Goal: Book appointment/travel/reservation

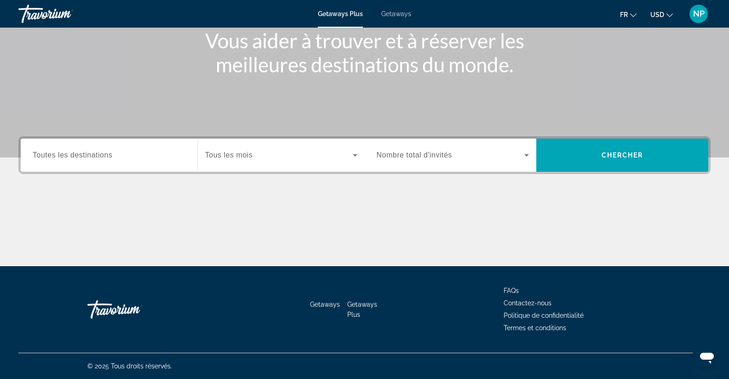
scroll to position [73, 0]
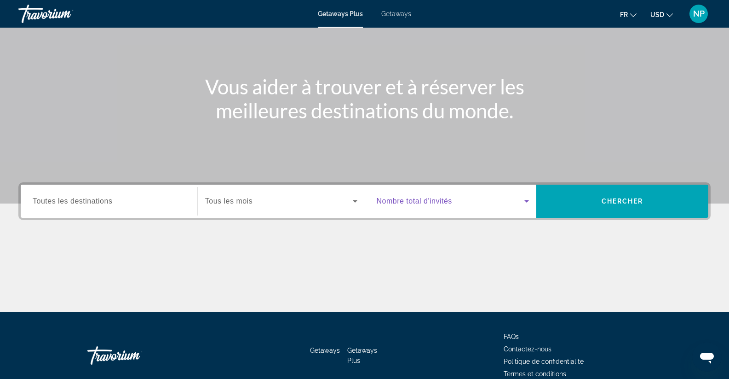
click at [527, 198] on icon "Search widget" at bounding box center [526, 200] width 11 height 11
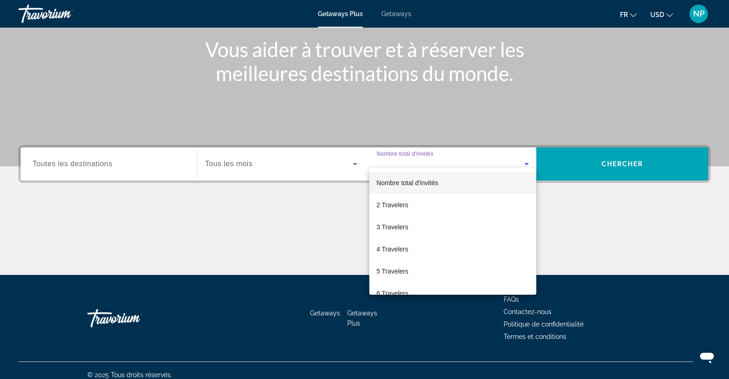
scroll to position [119, 0]
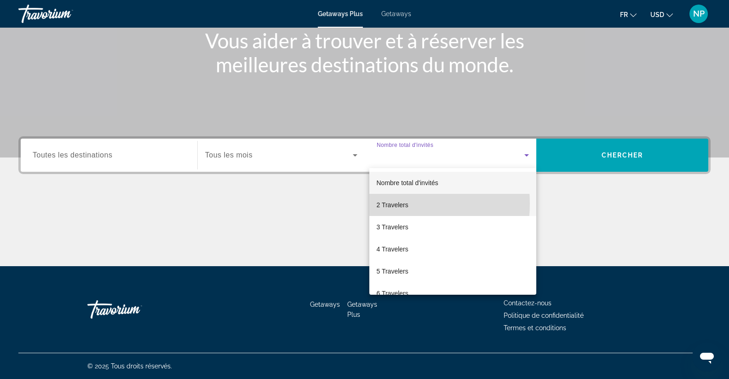
click at [384, 203] on span "2 Travelers" at bounding box center [393, 204] width 32 height 11
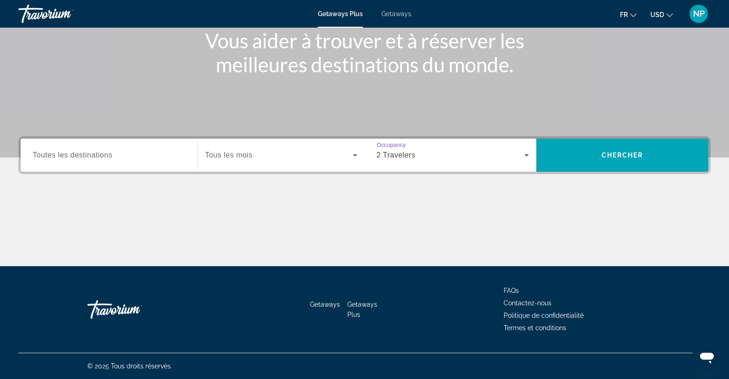
click at [265, 157] on span "Search widget" at bounding box center [279, 154] width 148 height 11
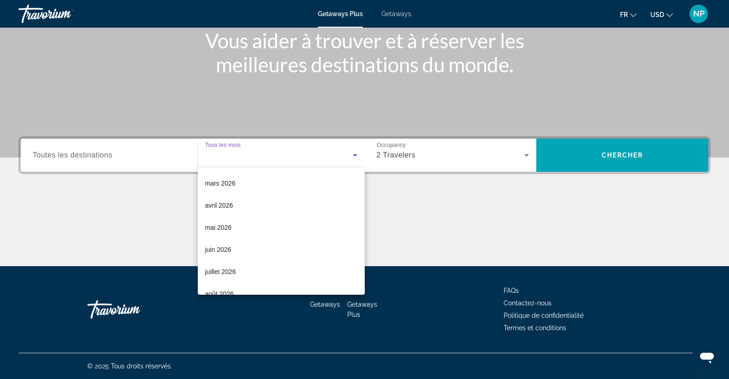
scroll to position [138, 0]
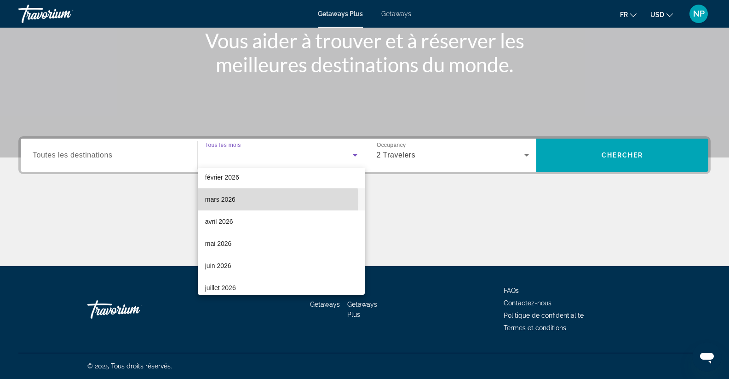
click at [248, 200] on mat-option "mars 2026" at bounding box center [281, 199] width 167 height 22
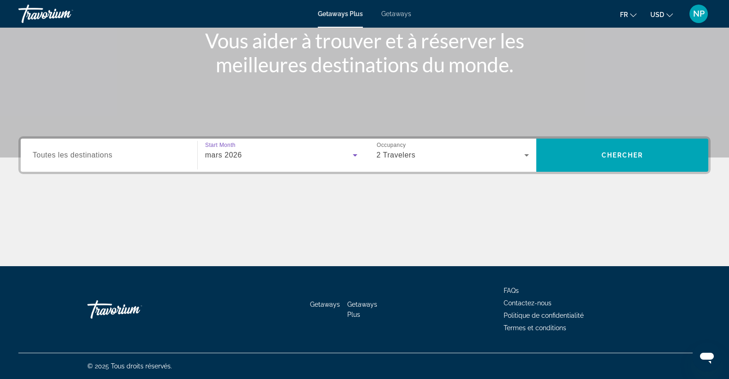
click at [126, 145] on div "Search widget" at bounding box center [109, 155] width 153 height 26
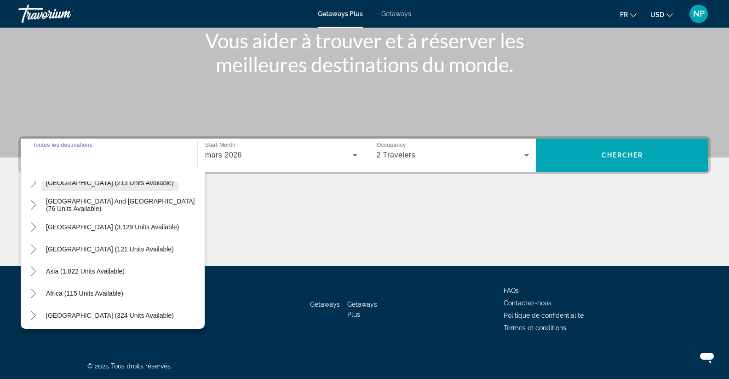
scroll to position [149, 0]
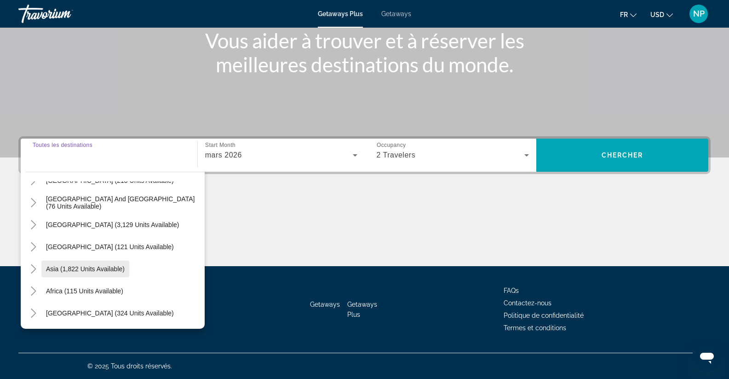
click at [95, 263] on span "Search widget" at bounding box center [85, 269] width 88 height 22
type input "**********"
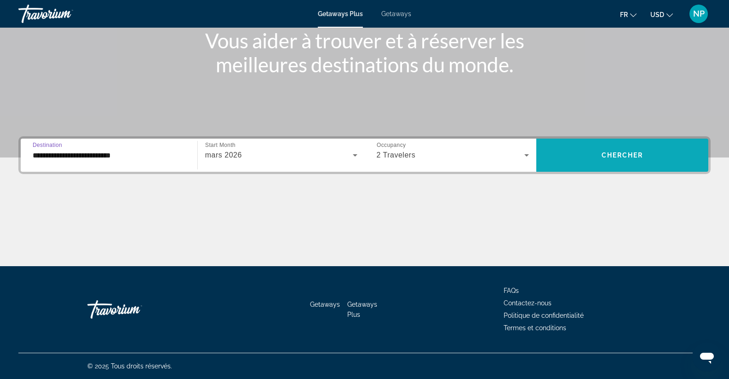
click at [599, 155] on span "Search widget" at bounding box center [622, 155] width 172 height 22
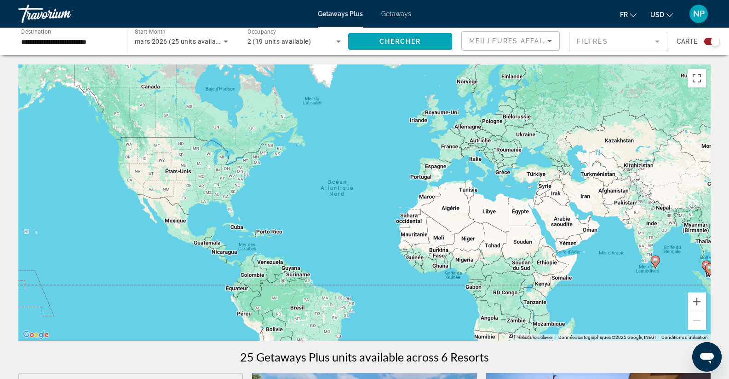
click at [628, 304] on div "Pour activer le glissement avec le clavier, appuyez sur Alt+Entrée. Une fois ce…" at bounding box center [364, 202] width 692 height 276
click at [222, 40] on icon "Search widget" at bounding box center [225, 41] width 11 height 11
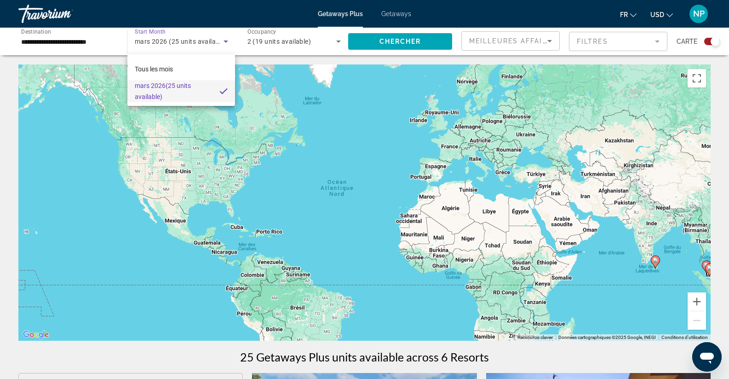
click at [222, 40] on div at bounding box center [364, 189] width 729 height 379
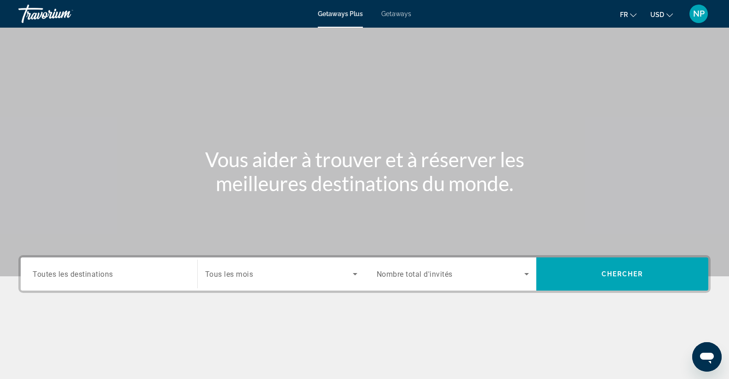
click at [230, 275] on span "Tous les mois" at bounding box center [229, 274] width 48 height 9
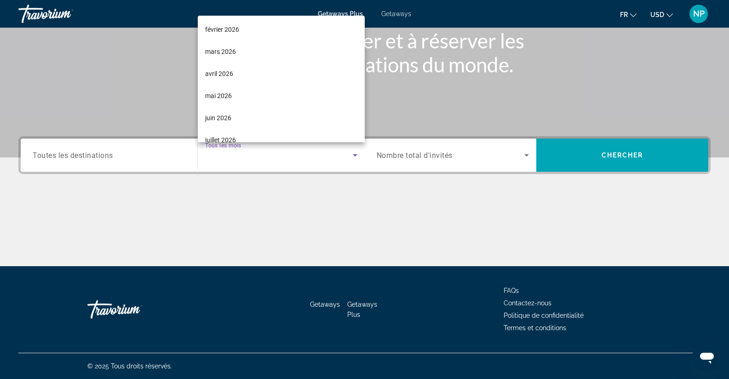
scroll to position [138, 0]
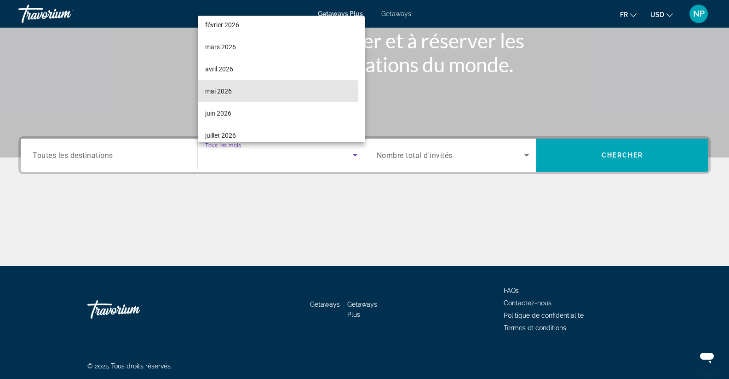
click at [207, 93] on span "mai 2026" at bounding box center [218, 91] width 27 height 11
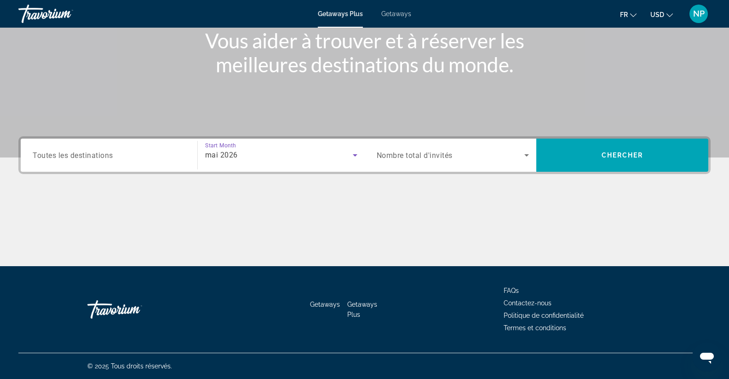
click at [152, 160] on input "Destination Toutes les destinations" at bounding box center [109, 155] width 153 height 11
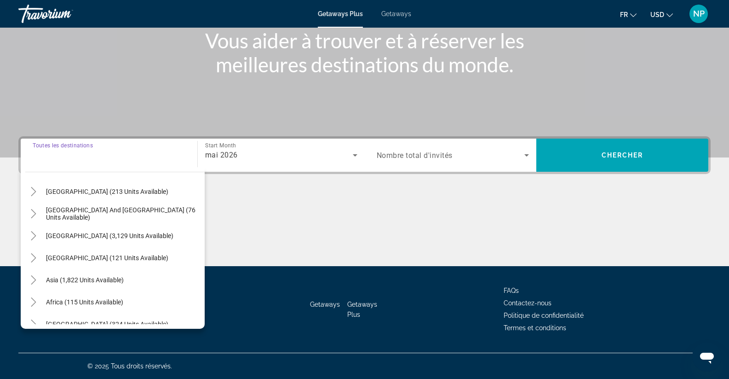
scroll to position [149, 0]
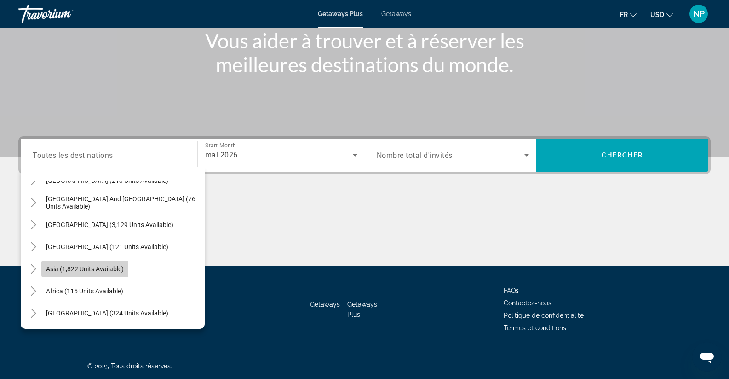
click at [123, 267] on span "Asia (1,822 units available)" at bounding box center [85, 268] width 78 height 7
type input "**********"
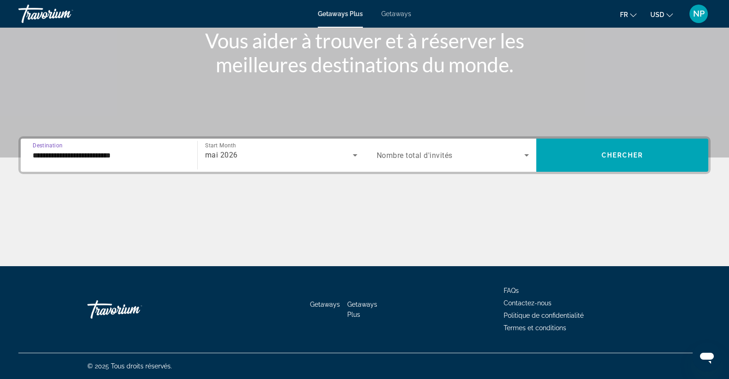
click at [515, 154] on span "Search widget" at bounding box center [451, 154] width 148 height 11
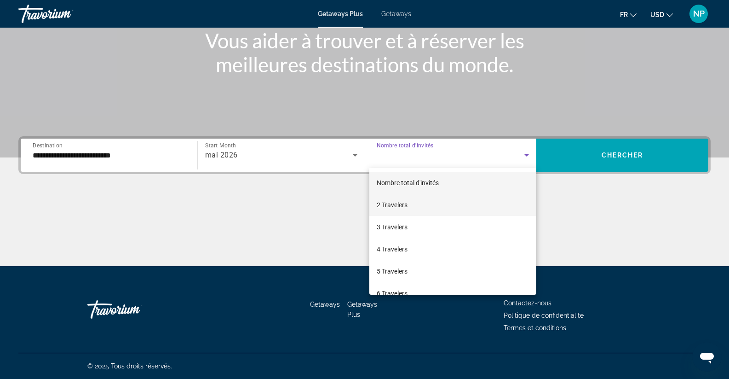
click at [465, 204] on mat-option "2 Travelers" at bounding box center [452, 205] width 167 height 22
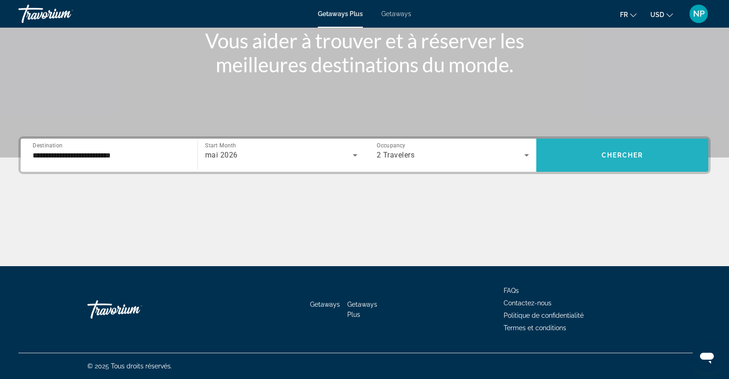
click at [586, 155] on span "Search widget" at bounding box center [622, 155] width 172 height 22
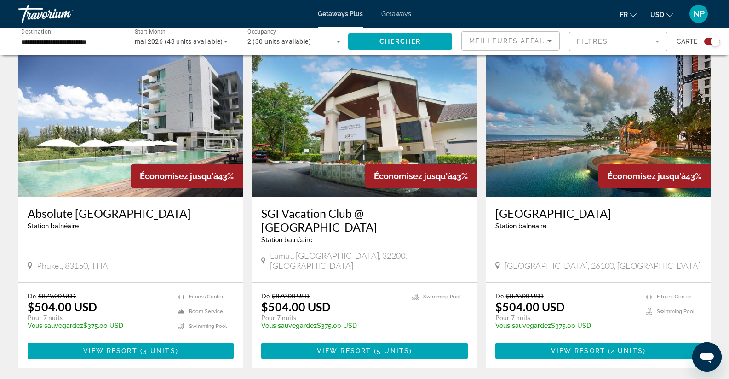
scroll to position [645, 0]
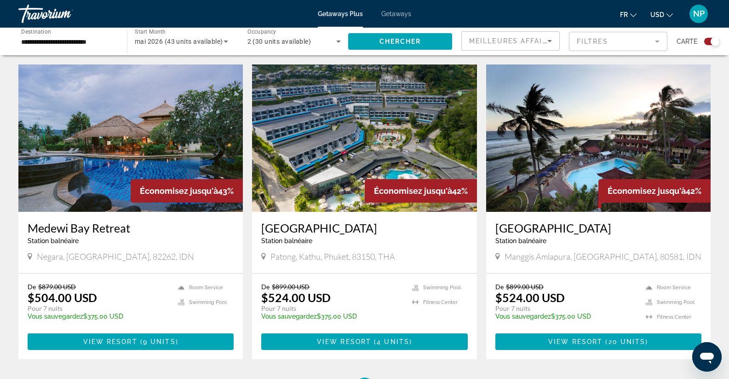
click at [561, 152] on img "Main content" at bounding box center [598, 137] width 224 height 147
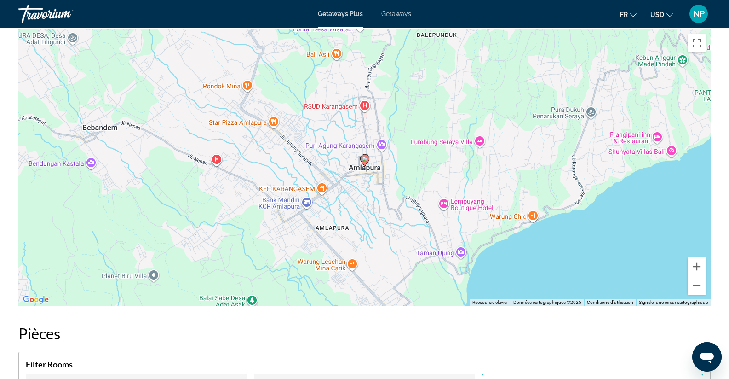
scroll to position [1058, 0]
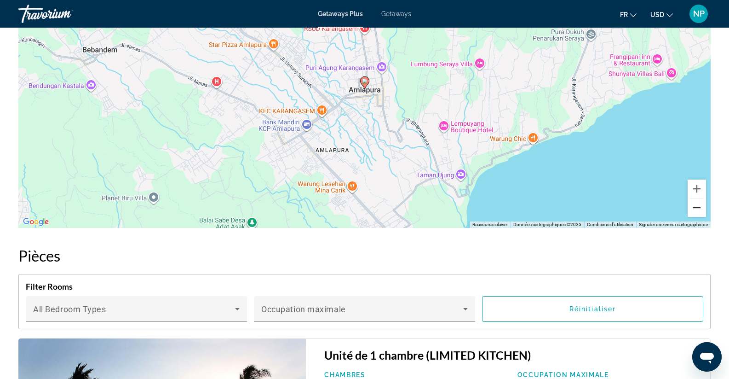
click at [702, 211] on button "Zoom arrière" at bounding box center [697, 207] width 18 height 18
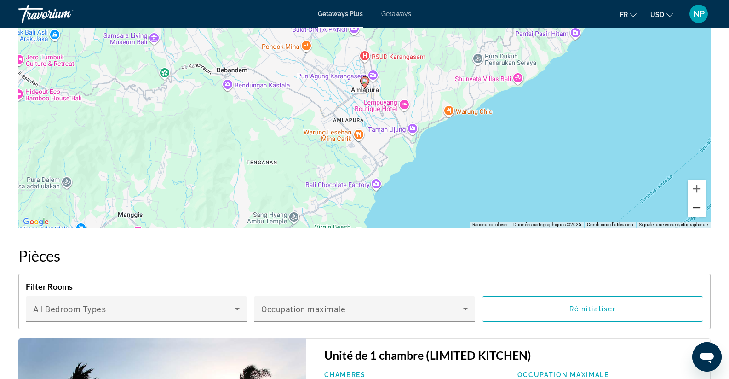
click at [702, 211] on button "Zoom arrière" at bounding box center [697, 207] width 18 height 18
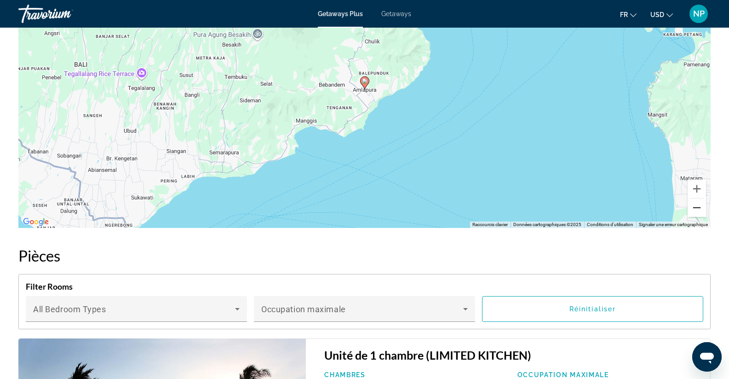
click at [702, 211] on button "Zoom arrière" at bounding box center [697, 207] width 18 height 18
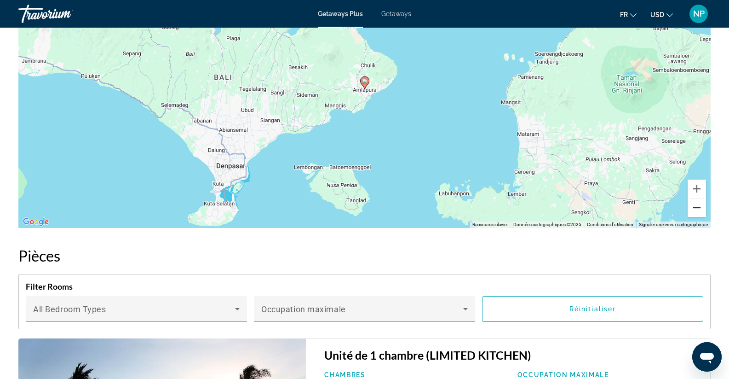
click at [702, 211] on button "Zoom arrière" at bounding box center [697, 207] width 18 height 18
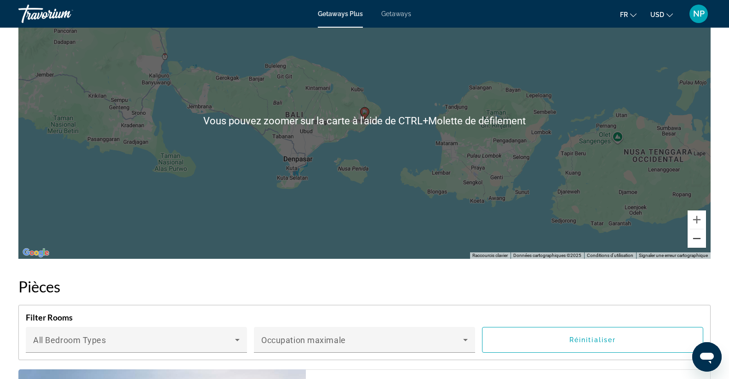
scroll to position [1012, 0]
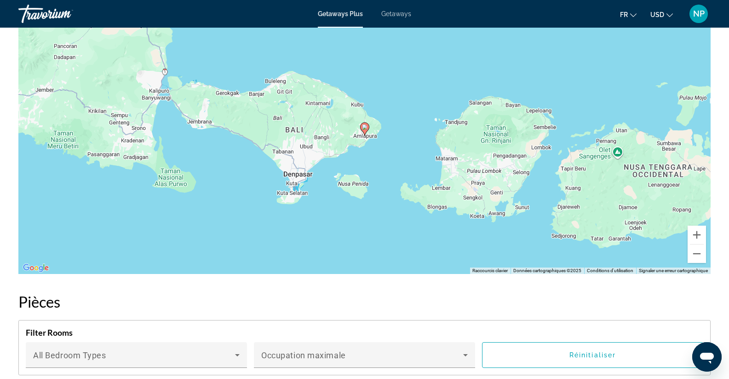
click at [406, 76] on div "Pour activer le glissement avec le clavier, appuyez sur Alt+Entrée. Une fois ce…" at bounding box center [364, 136] width 692 height 276
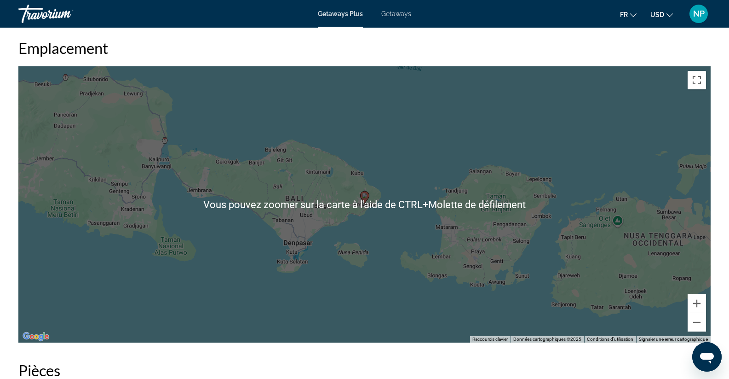
scroll to position [874, 0]
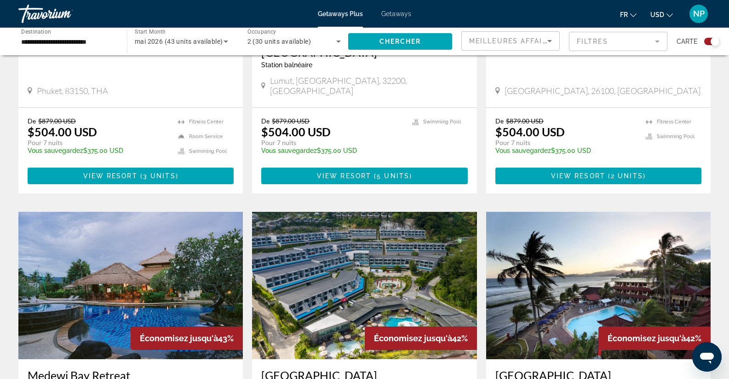
scroll to position [644, 0]
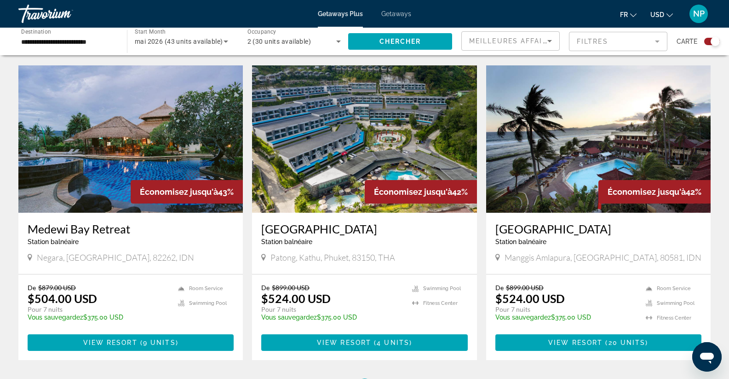
click at [334, 121] on img "Main content" at bounding box center [364, 138] width 224 height 147
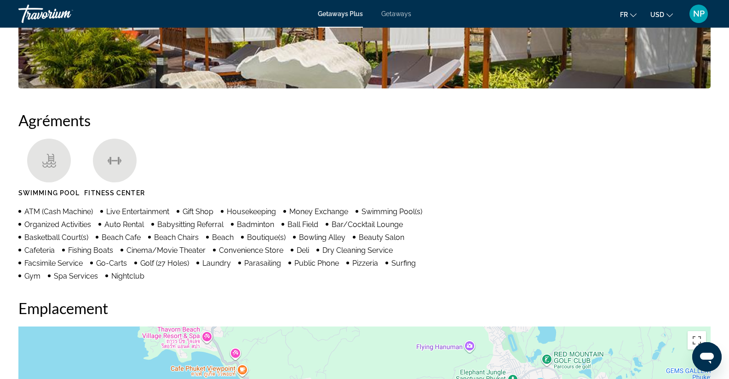
scroll to position [875, 0]
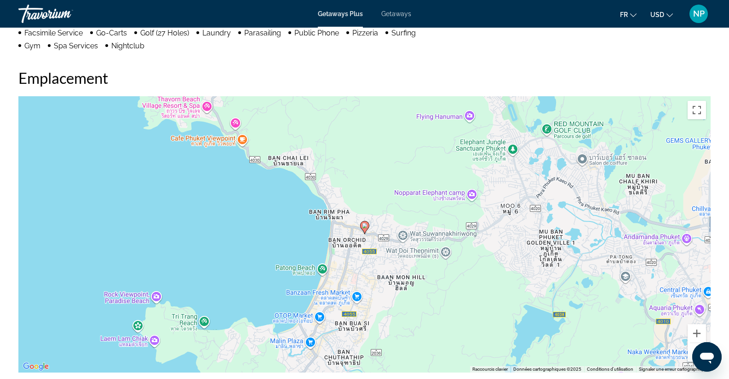
click at [689, 350] on button "Zoom arrière" at bounding box center [697, 352] width 18 height 18
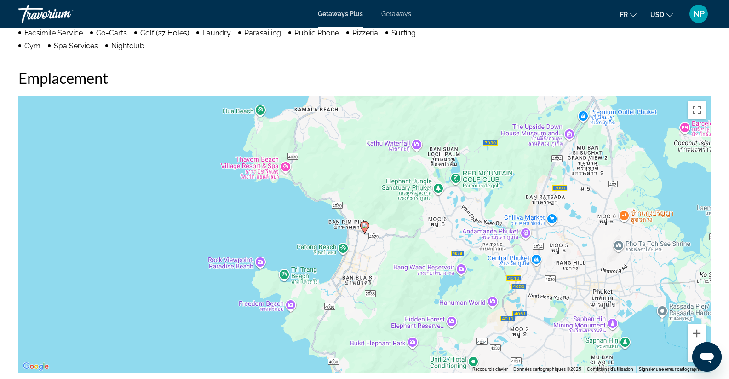
click at [689, 350] on button "Zoom arrière" at bounding box center [697, 352] width 18 height 18
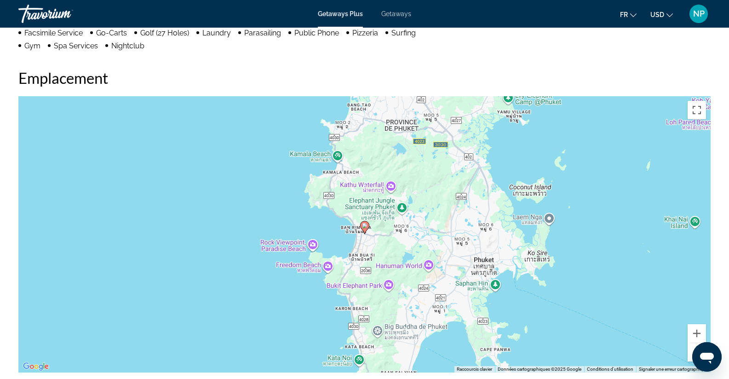
click at [689, 350] on button "Zoom arrière" at bounding box center [697, 352] width 18 height 18
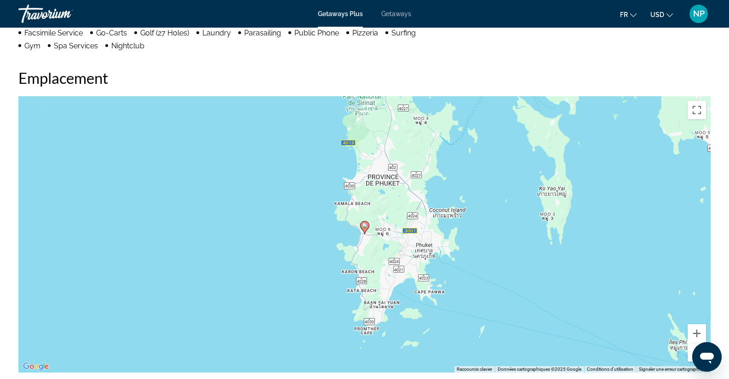
click at [689, 350] on button "Zoom arrière" at bounding box center [697, 352] width 18 height 18
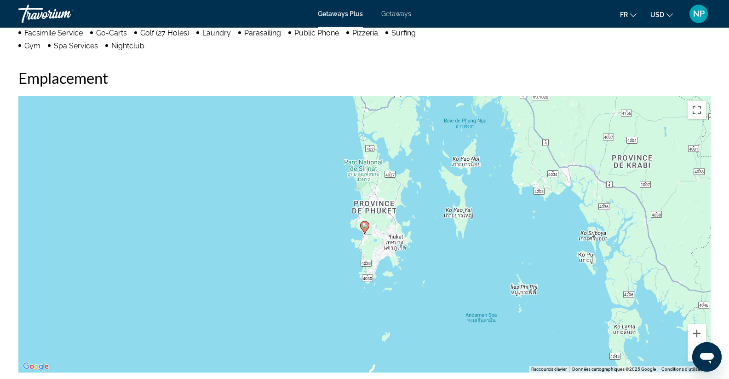
click at [689, 350] on button "Zoom arrière" at bounding box center [697, 352] width 18 height 18
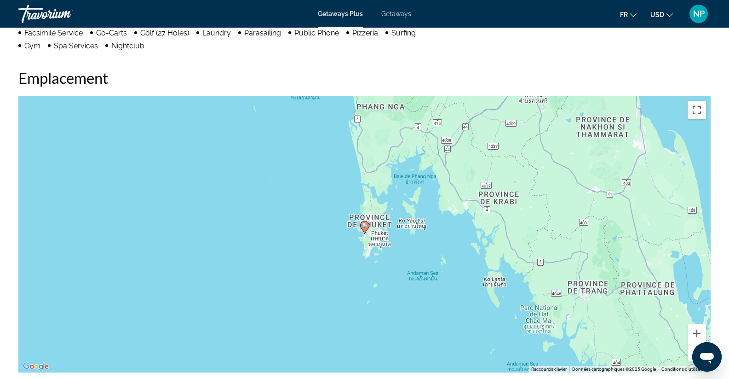
click at [689, 350] on button "Zoom arrière" at bounding box center [697, 352] width 18 height 18
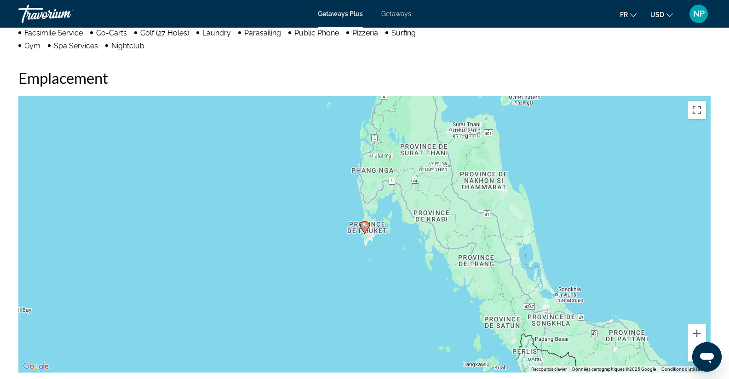
click at [689, 350] on button "Zoom arrière" at bounding box center [697, 352] width 18 height 18
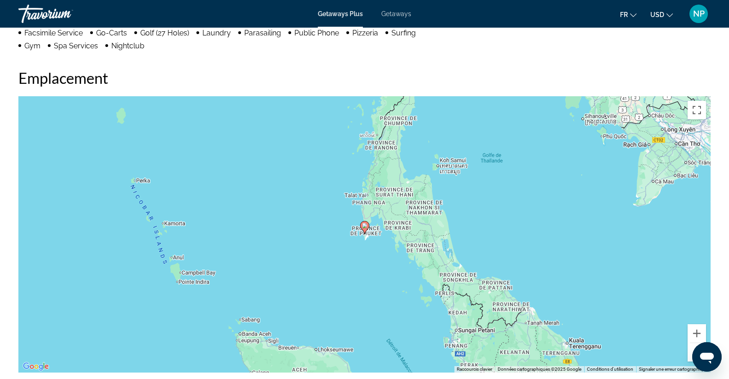
click at [689, 350] on button "Zoom arrière" at bounding box center [697, 352] width 18 height 18
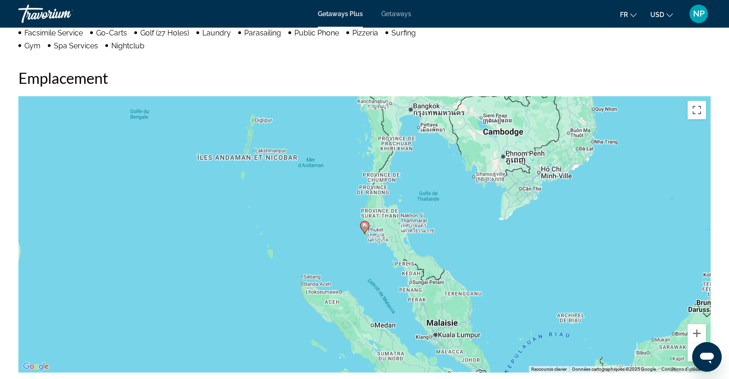
click at [689, 350] on button "Zoom arrière" at bounding box center [697, 352] width 18 height 18
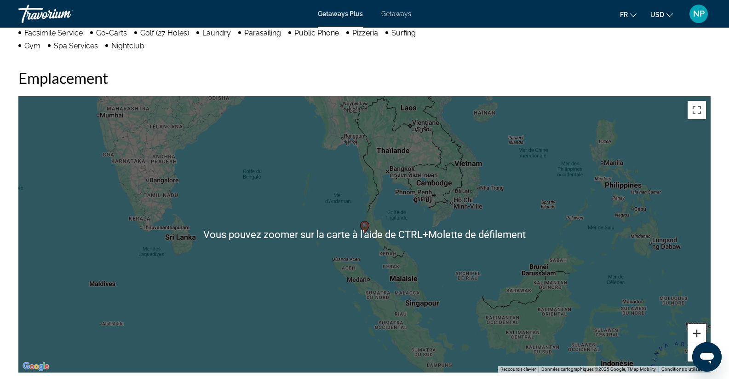
click at [689, 335] on button "Zoom avant" at bounding box center [697, 333] width 18 height 18
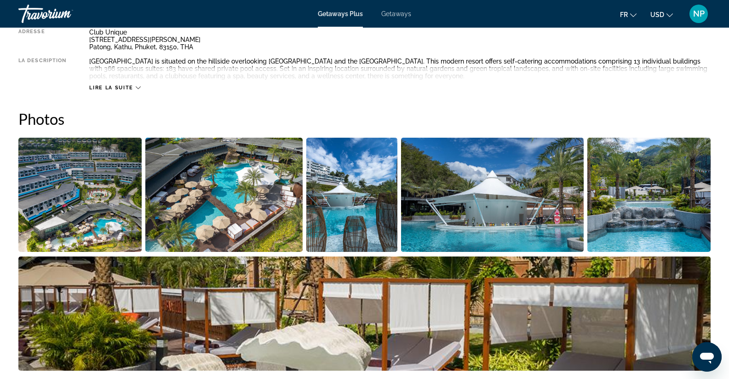
scroll to position [277, 0]
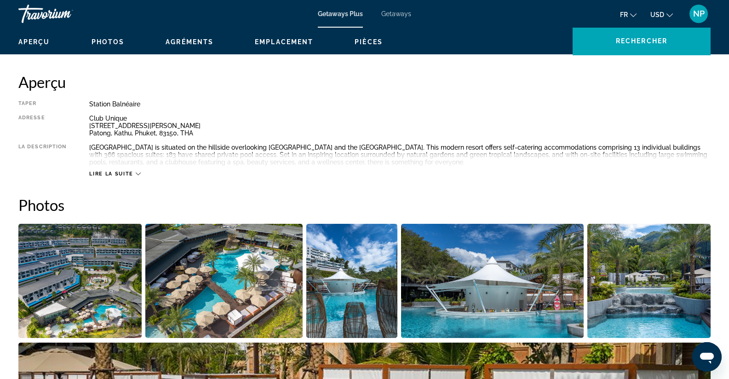
click at [126, 174] on span "Lire la suite" at bounding box center [111, 174] width 44 height 6
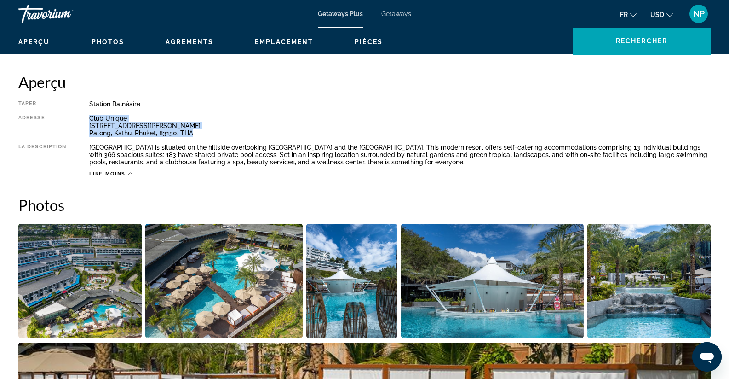
drag, startPoint x: 89, startPoint y: 115, endPoint x: 198, endPoint y: 136, distance: 111.5
click at [198, 136] on div "Taper Station balnéaire Tout inclus Pas tout compris Adresse Club Unique 79 Has…" at bounding box center [364, 138] width 692 height 77
drag, startPoint x: 198, startPoint y: 136, endPoint x: 129, endPoint y: 123, distance: 70.6
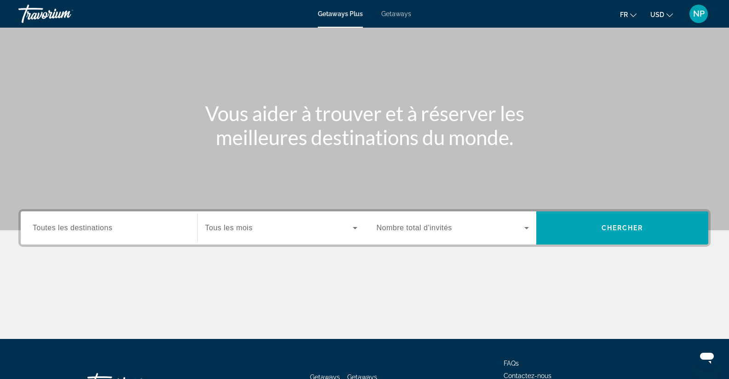
click at [120, 231] on input "Destination Toutes les destinations" at bounding box center [109, 228] width 153 height 11
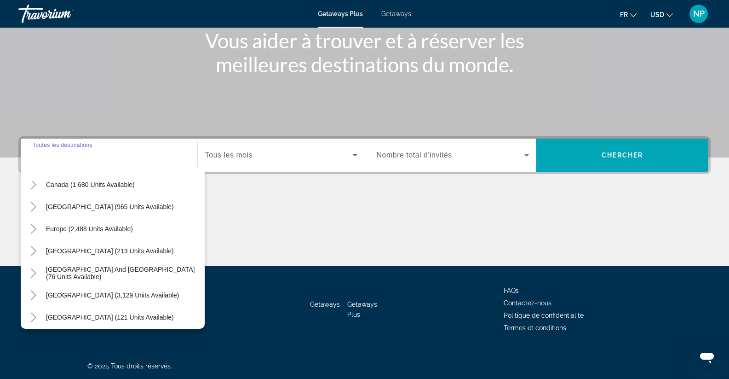
scroll to position [57, 0]
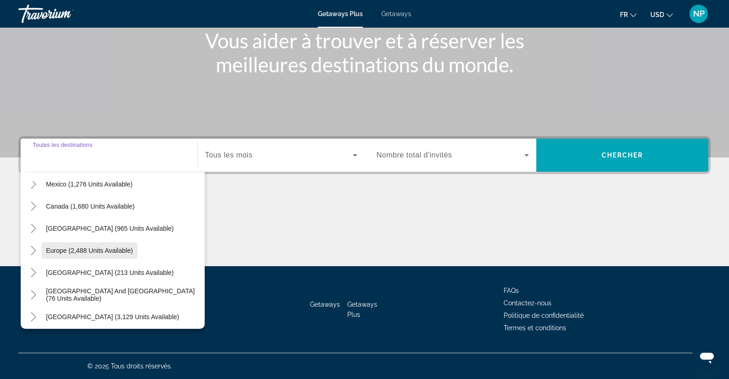
click at [118, 245] on span "Search widget" at bounding box center [89, 250] width 96 height 22
type input "**********"
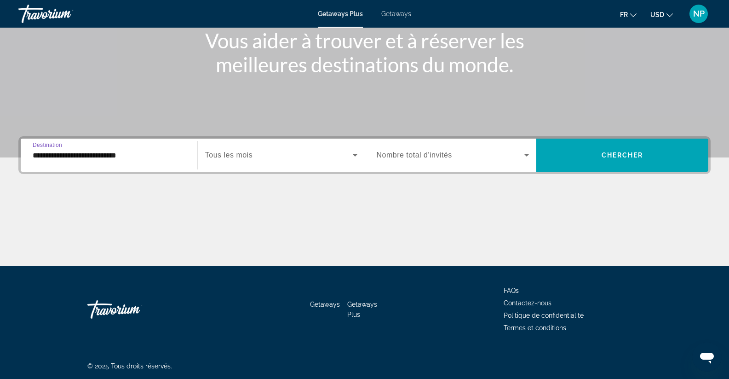
click at [316, 153] on span "Search widget" at bounding box center [279, 154] width 148 height 11
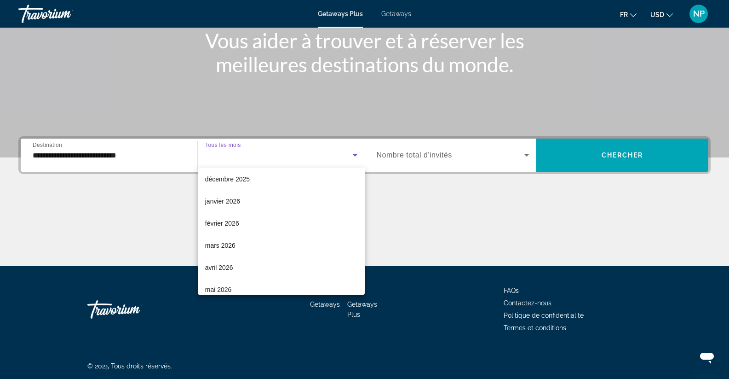
scroll to position [184, 0]
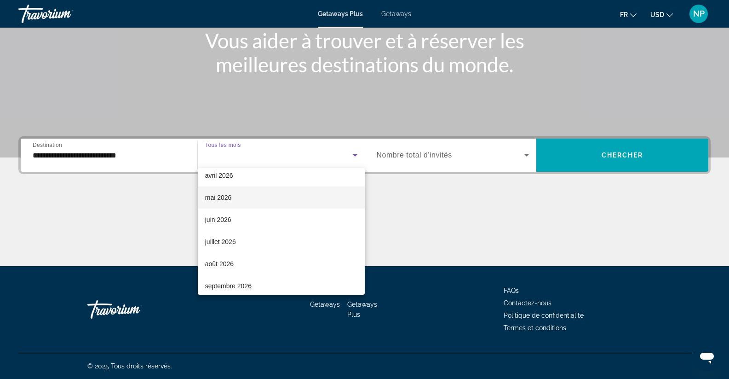
click at [282, 200] on mat-option "mai 2026" at bounding box center [281, 197] width 167 height 22
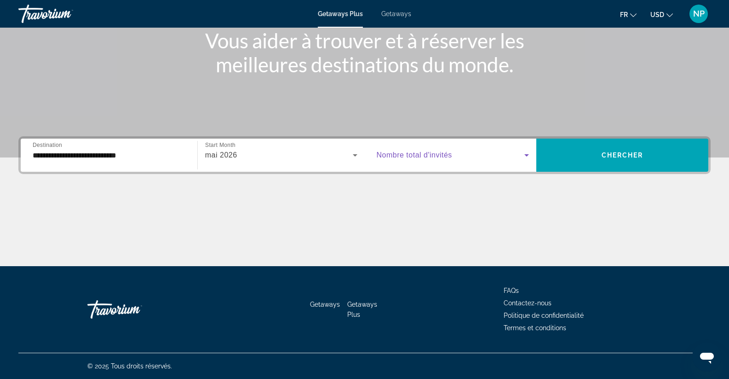
click at [482, 152] on span "Search widget" at bounding box center [451, 154] width 148 height 11
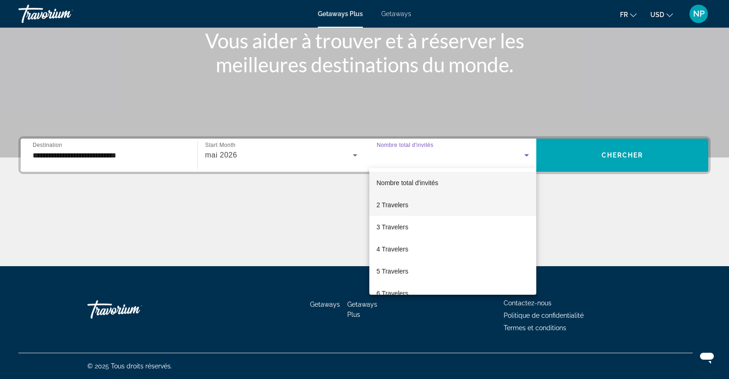
click at [424, 201] on mat-option "2 Travelers" at bounding box center [452, 205] width 167 height 22
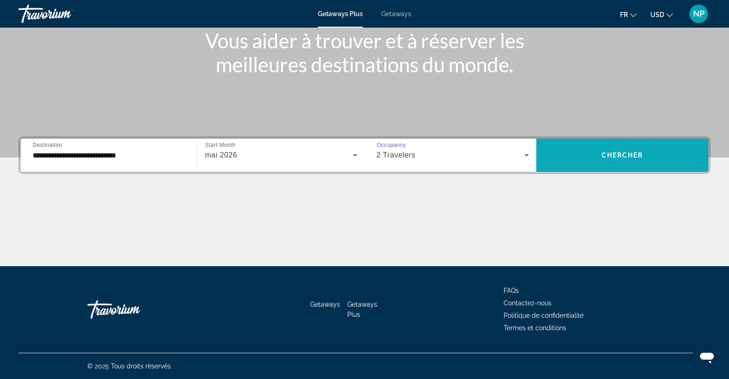
click at [582, 155] on span "Search widget" at bounding box center [622, 155] width 172 height 22
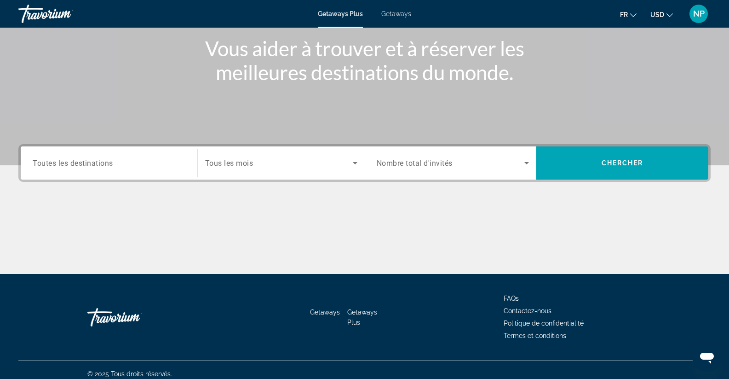
scroll to position [119, 0]
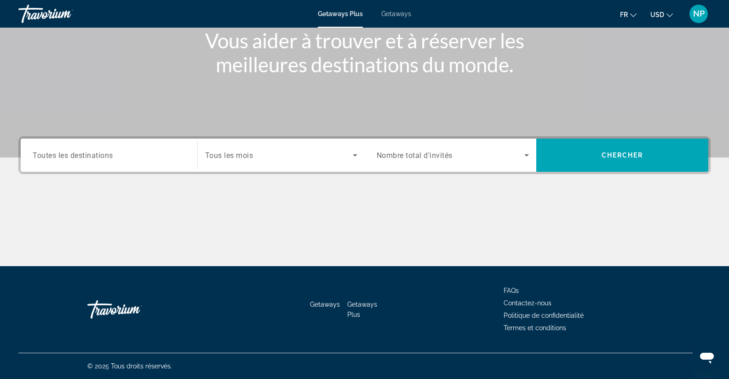
click at [170, 157] on input "Destination Toutes les destinations" at bounding box center [109, 155] width 153 height 11
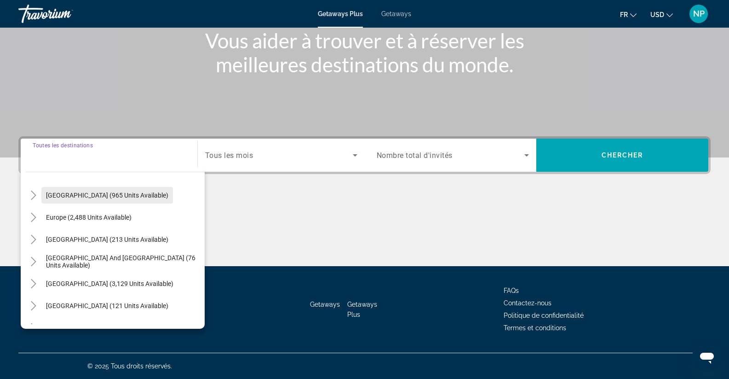
scroll to position [92, 0]
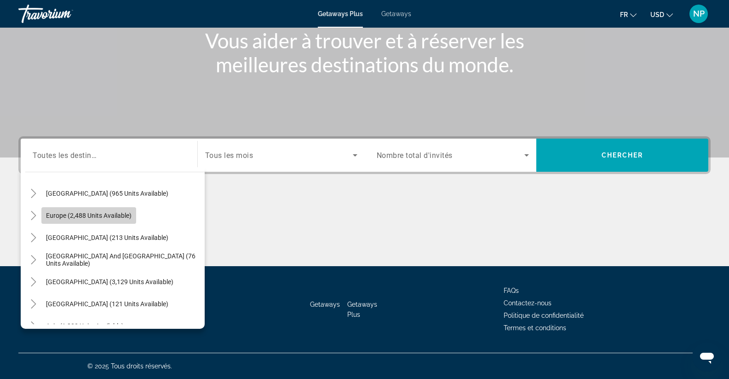
click at [110, 212] on span "Europe (2,488 units available)" at bounding box center [89, 215] width 86 height 7
type input "**********"
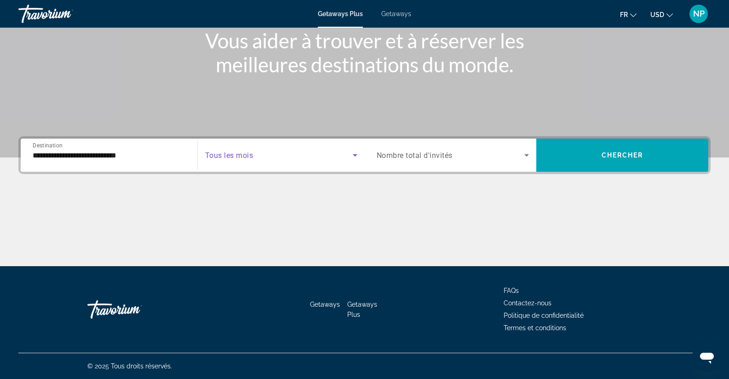
click at [343, 152] on span "Search widget" at bounding box center [279, 154] width 148 height 11
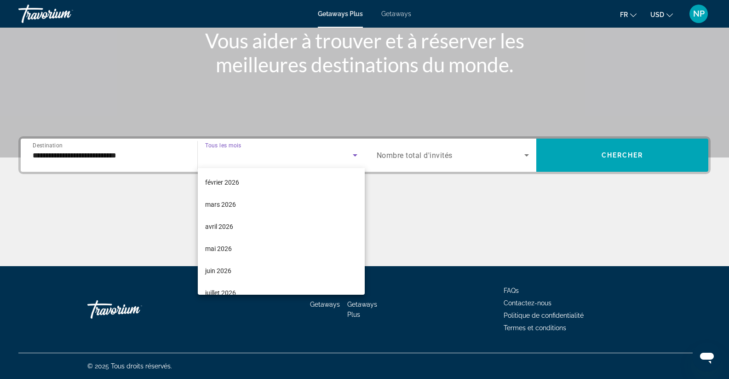
scroll to position [138, 0]
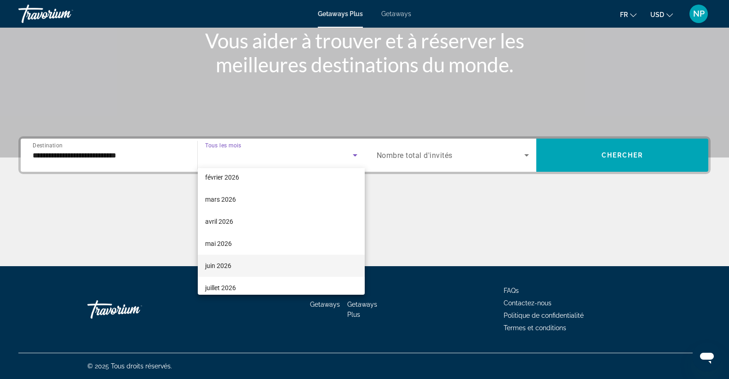
click at [290, 266] on mat-option "juin 2026" at bounding box center [281, 265] width 167 height 22
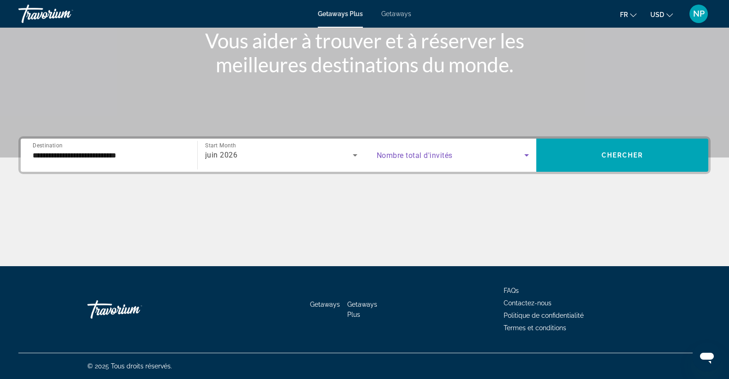
click at [517, 149] on span "Search widget" at bounding box center [451, 154] width 148 height 11
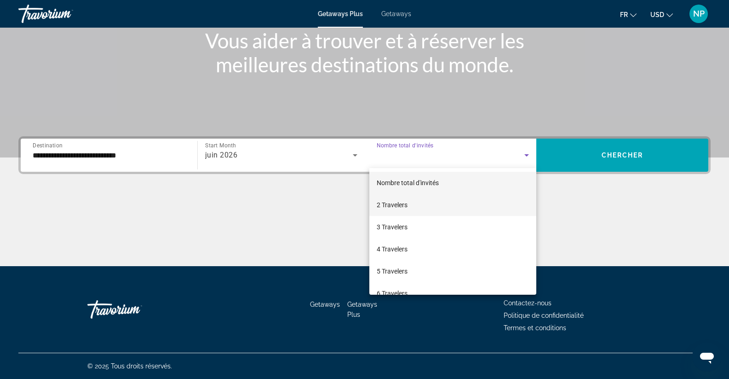
click at [409, 207] on mat-option "2 Travelers" at bounding box center [452, 205] width 167 height 22
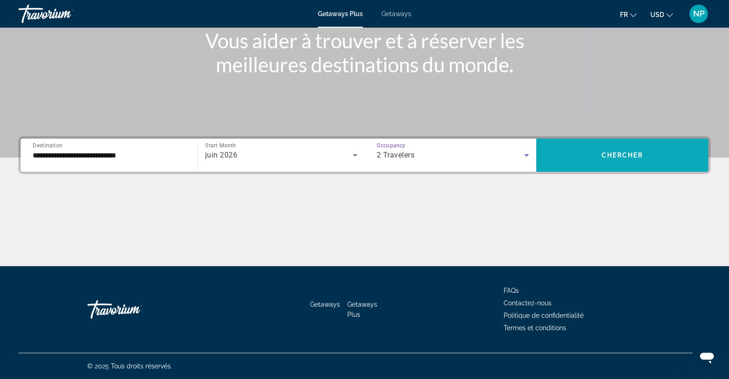
click at [643, 144] on span "Search widget" at bounding box center [622, 155] width 172 height 22
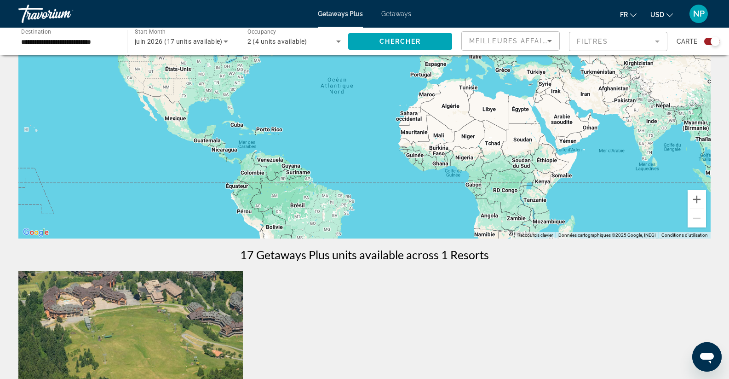
scroll to position [88, 0]
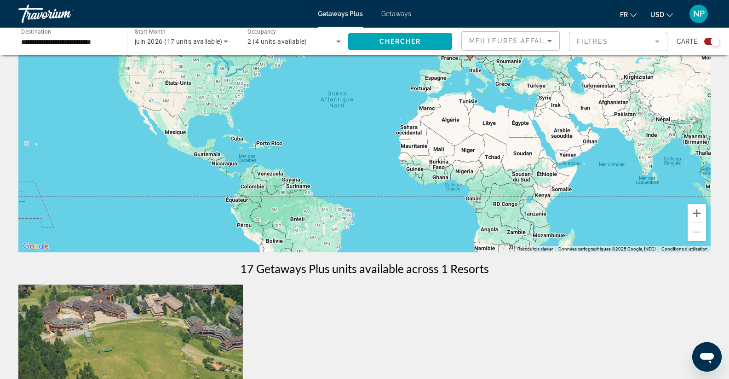
click at [553, 42] on icon "Sort by" at bounding box center [549, 40] width 11 height 11
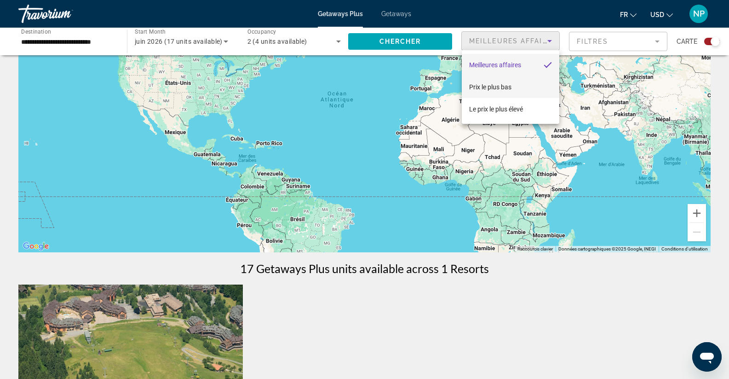
click at [523, 91] on mat-option "Prix ​​le plus bas" at bounding box center [511, 87] width 98 height 22
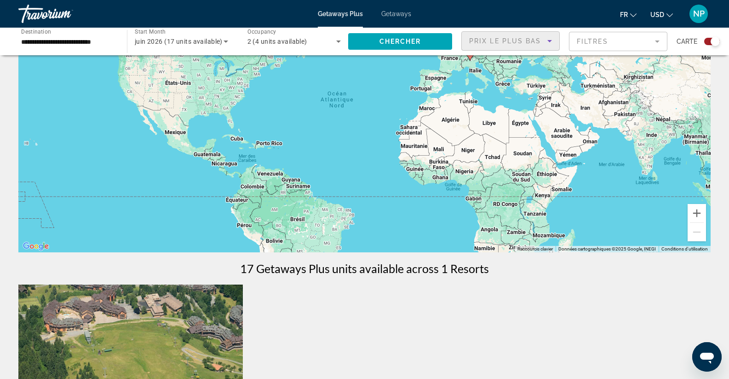
click at [612, 40] on mat-form-field "Filtres" at bounding box center [618, 41] width 98 height 19
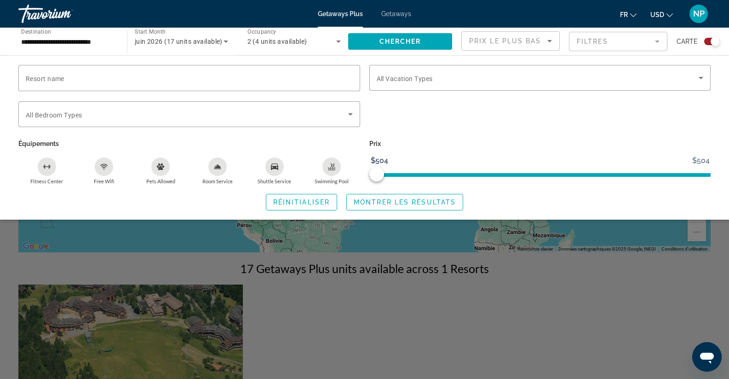
click at [650, 40] on mat-form-field "Filtres" at bounding box center [618, 41] width 98 height 19
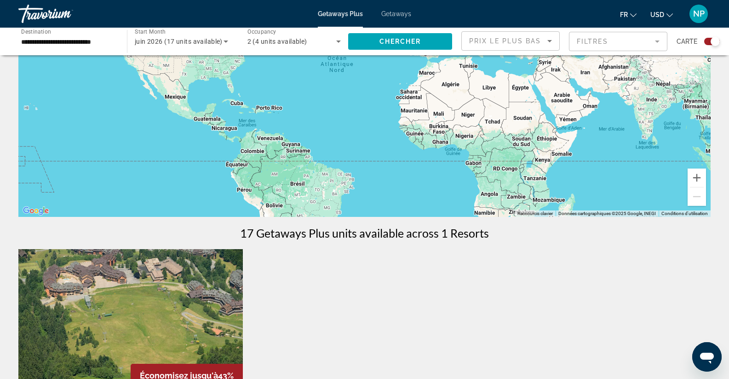
scroll to position [0, 0]
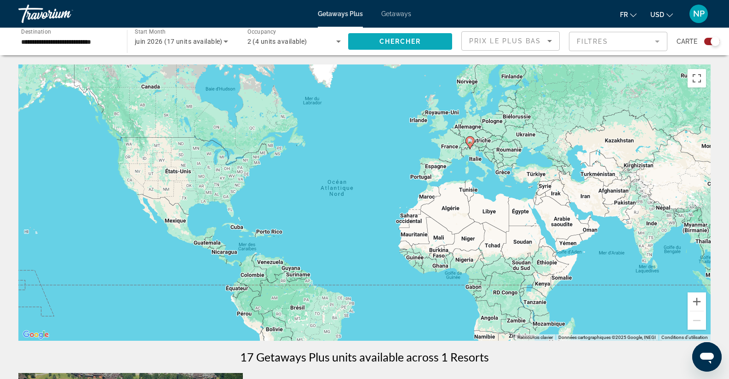
click at [413, 44] on span "Chercher" at bounding box center [400, 41] width 42 height 7
click at [216, 45] on div "juin 2026" at bounding box center [179, 41] width 89 height 11
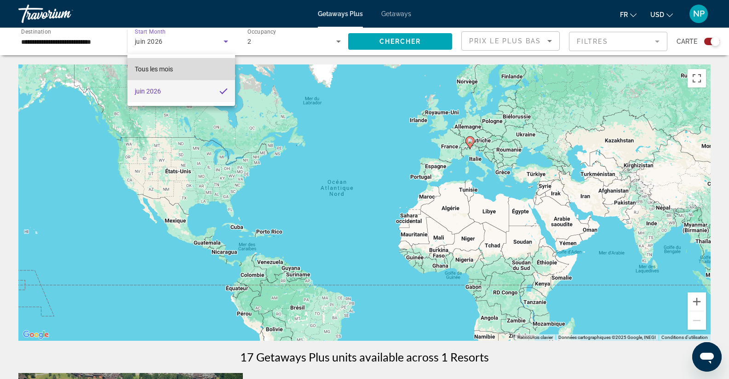
click at [218, 75] on mat-option "Tous les mois" at bounding box center [181, 69] width 108 height 22
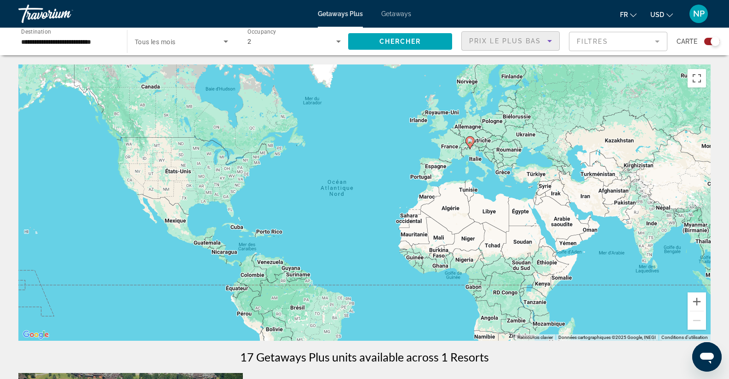
click at [537, 40] on span "Prix ​​le plus bas" at bounding box center [505, 40] width 72 height 7
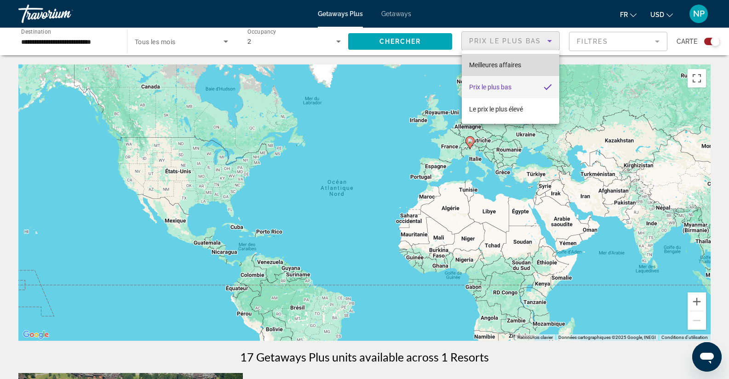
click at [520, 62] on span "Meilleures affaires" at bounding box center [495, 64] width 52 height 7
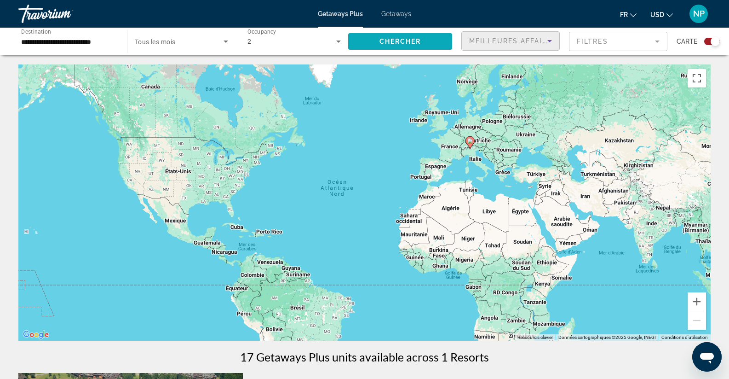
click at [414, 44] on span "Chercher" at bounding box center [400, 41] width 42 height 7
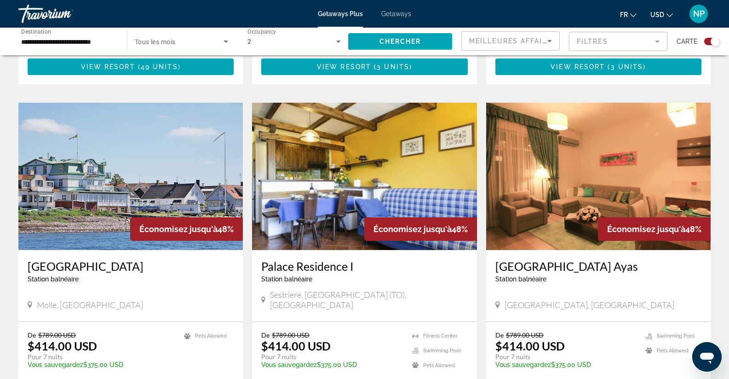
scroll to position [1242, 0]
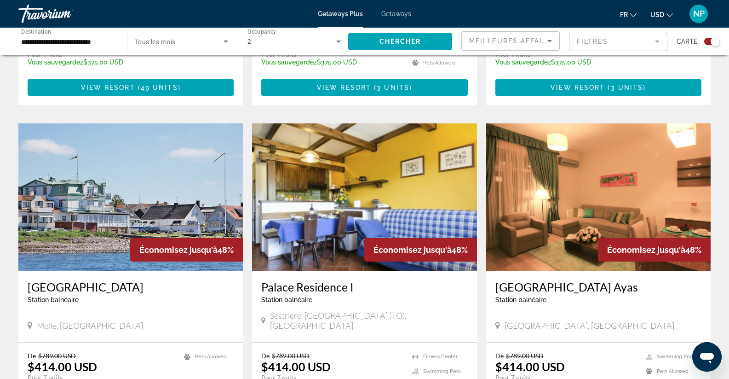
click at [570, 190] on img "Main content" at bounding box center [598, 196] width 224 height 147
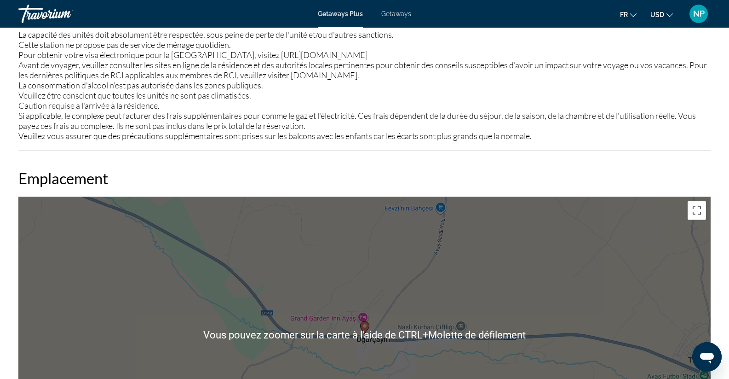
scroll to position [1196, 0]
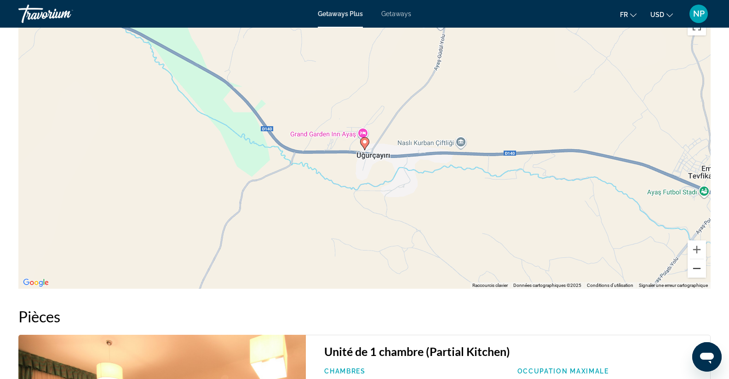
click at [697, 276] on button "Zoom arrière" at bounding box center [697, 268] width 18 height 18
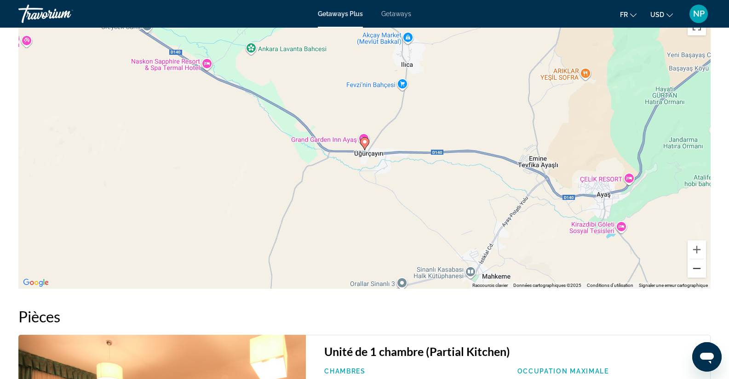
click at [698, 274] on button "Zoom arrière" at bounding box center [697, 268] width 18 height 18
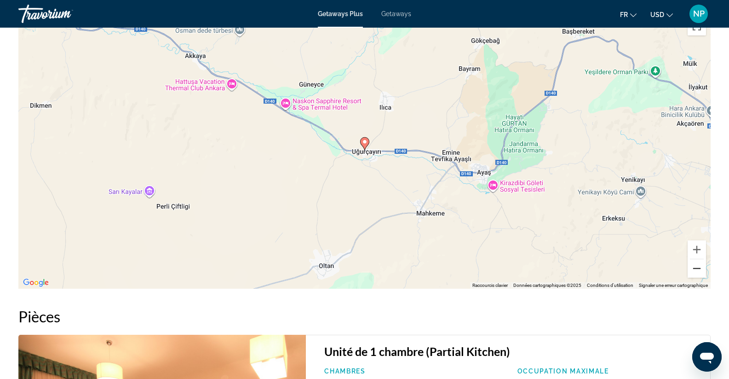
click at [698, 274] on button "Zoom arrière" at bounding box center [697, 268] width 18 height 18
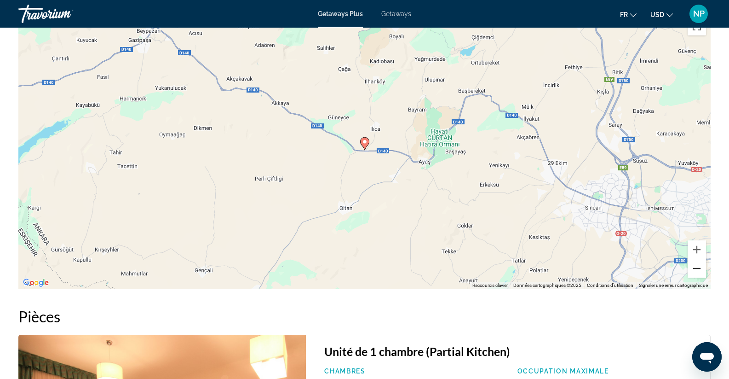
click at [698, 274] on button "Zoom arrière" at bounding box center [697, 268] width 18 height 18
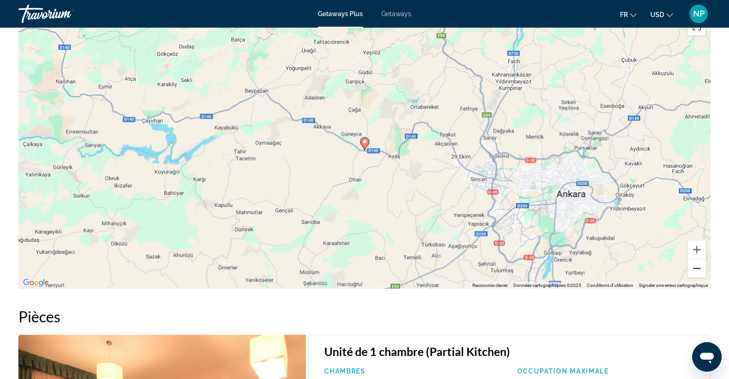
click at [698, 274] on button "Zoom arrière" at bounding box center [697, 268] width 18 height 18
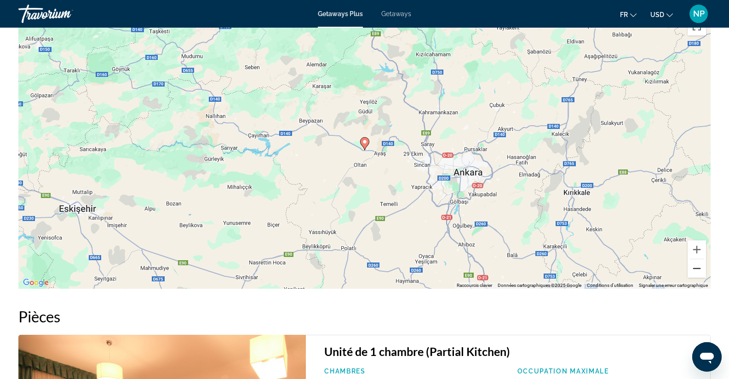
click at [698, 274] on button "Zoom arrière" at bounding box center [697, 268] width 18 height 18
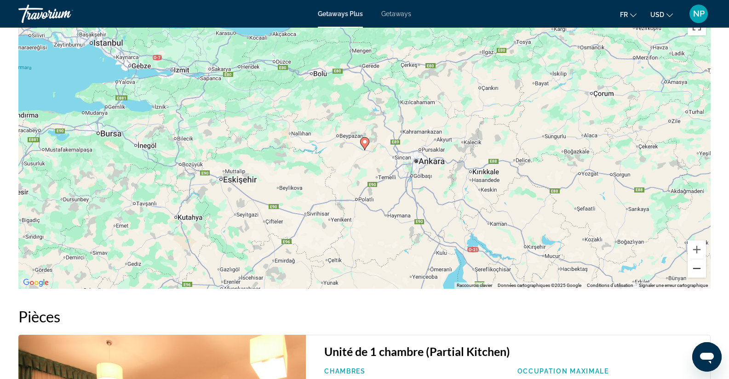
click at [698, 274] on button "Zoom arrière" at bounding box center [697, 268] width 18 height 18
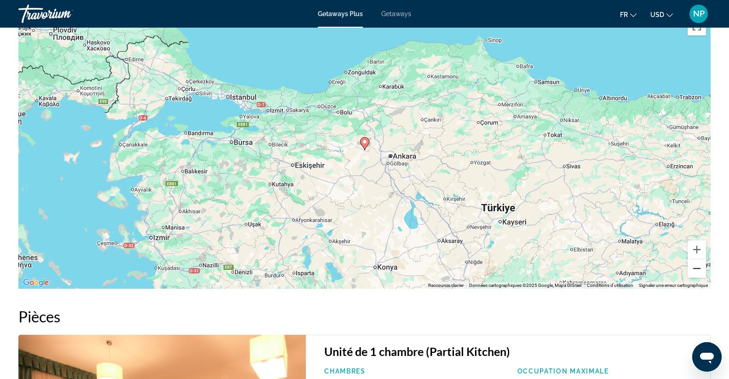
click at [698, 274] on button "Zoom arrière" at bounding box center [697, 268] width 18 height 18
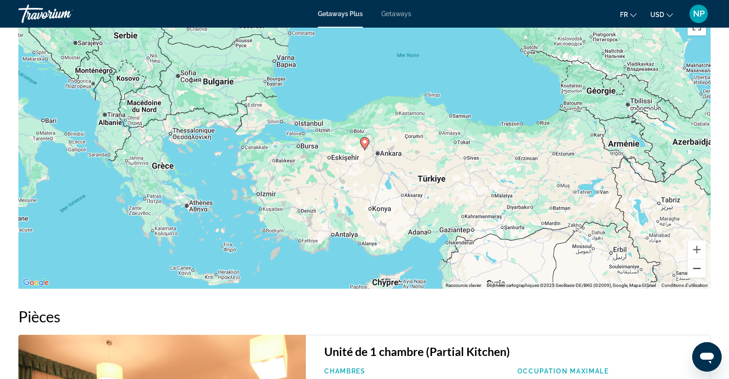
click at [698, 274] on button "Zoom arrière" at bounding box center [697, 268] width 18 height 18
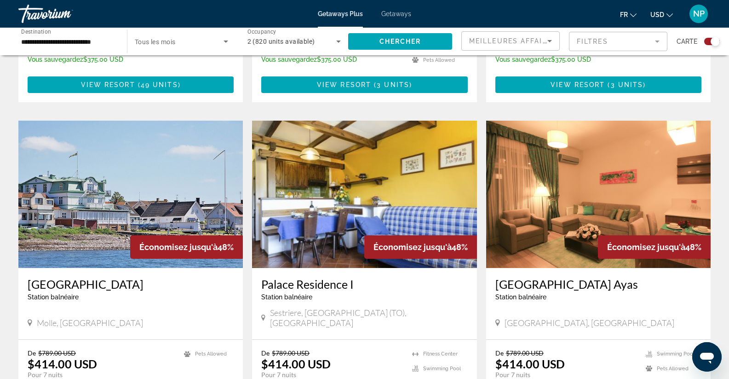
scroll to position [1334, 0]
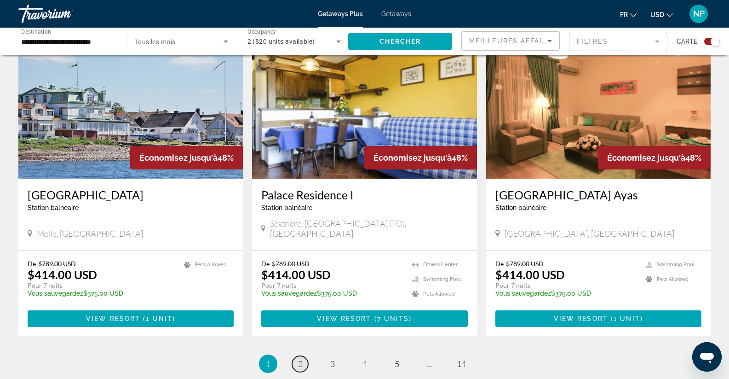
click at [299, 358] on span "2" at bounding box center [300, 363] width 5 height 10
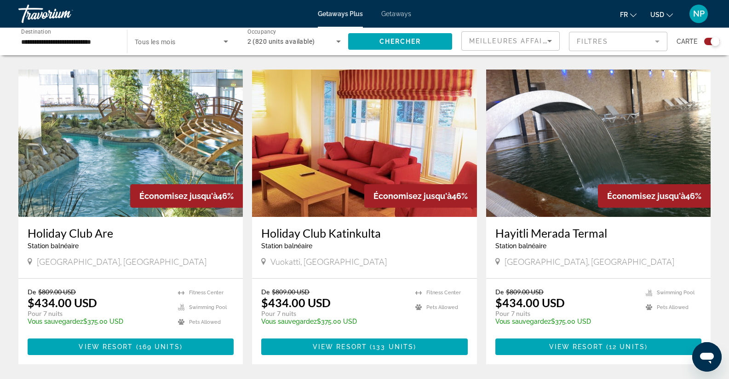
scroll to position [1288, 0]
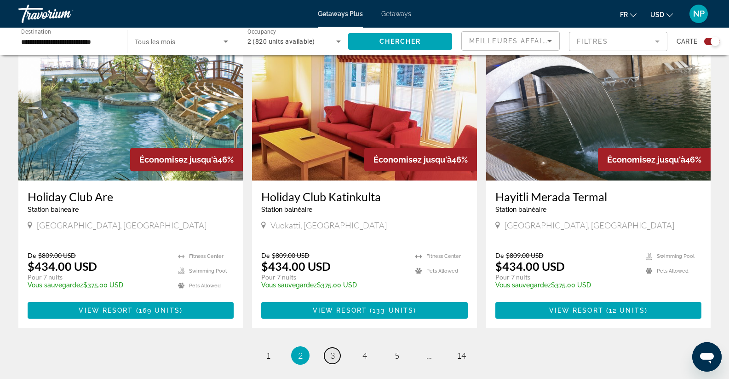
click at [333, 350] on span "3" at bounding box center [332, 355] width 5 height 10
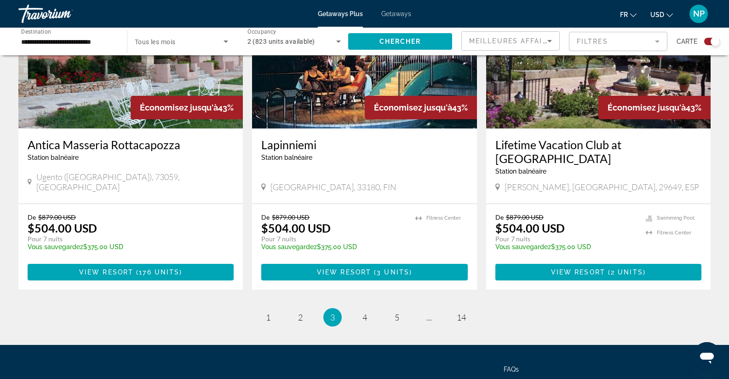
scroll to position [1416, 0]
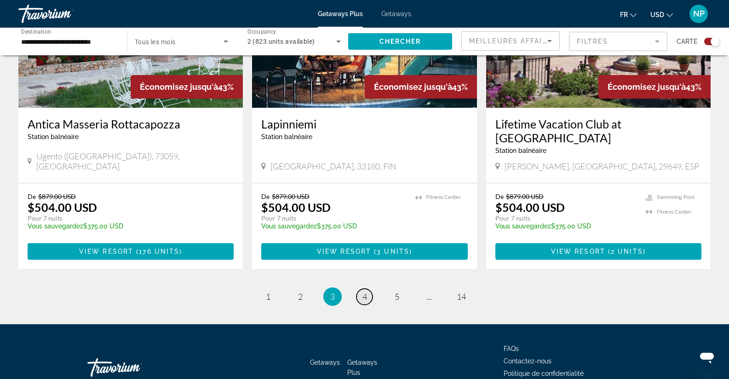
click at [367, 288] on link "page 4" at bounding box center [364, 296] width 16 height 16
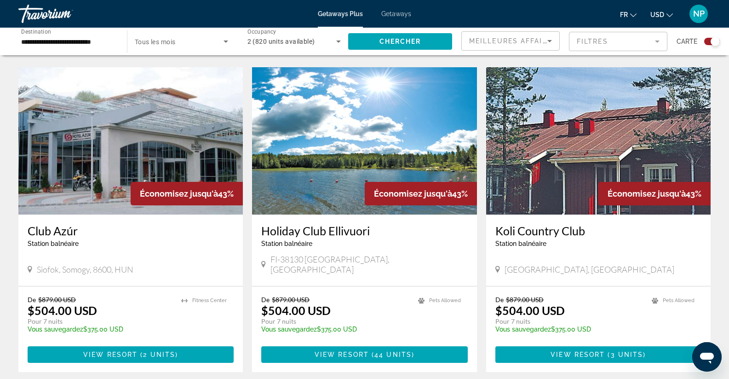
scroll to position [1380, 0]
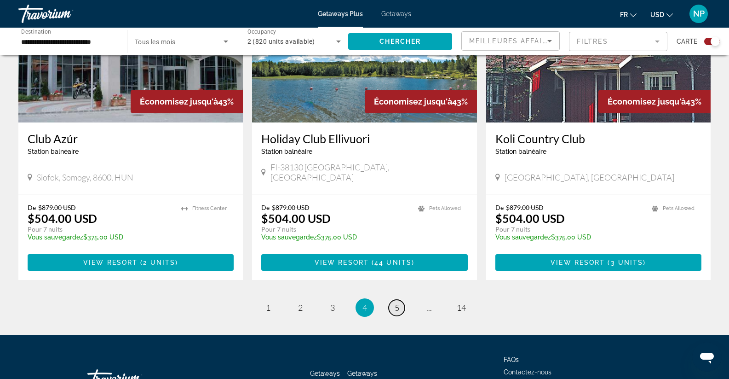
click at [398, 302] on span "5" at bounding box center [397, 307] width 5 height 10
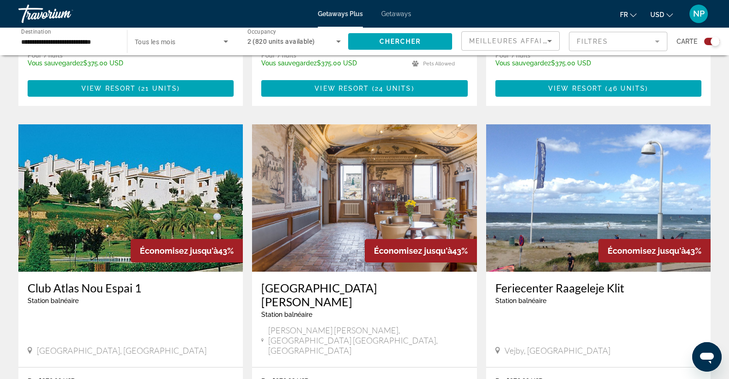
scroll to position [1416, 0]
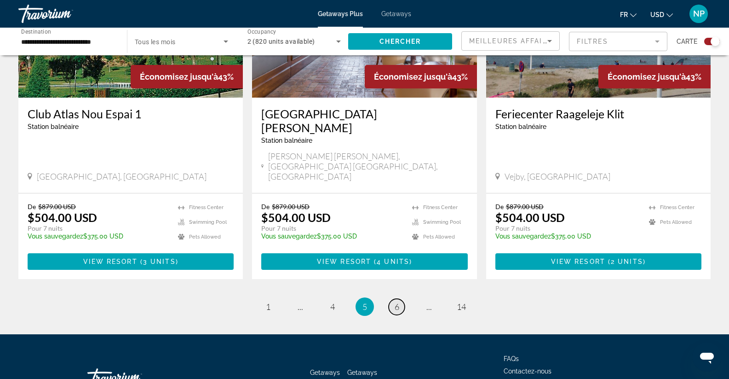
click at [393, 299] on link "page 6" at bounding box center [397, 307] width 16 height 16
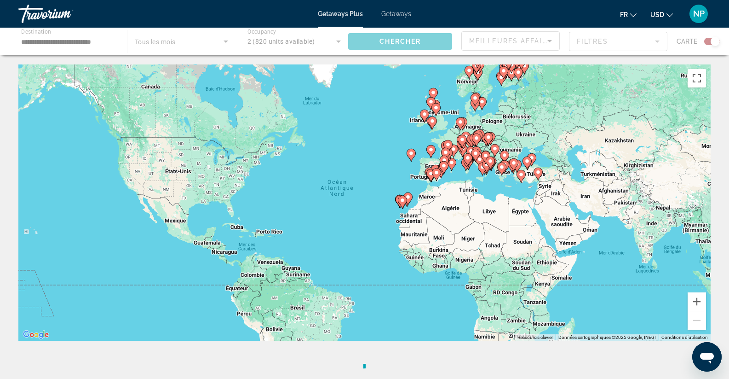
click at [407, 199] on icon "Main content" at bounding box center [402, 201] width 9 height 13
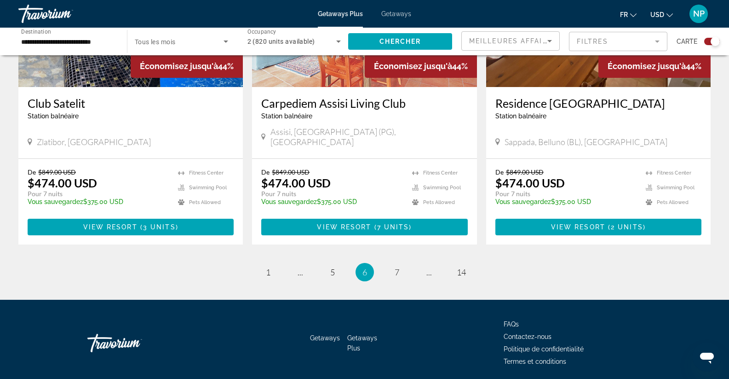
scroll to position [1395, 0]
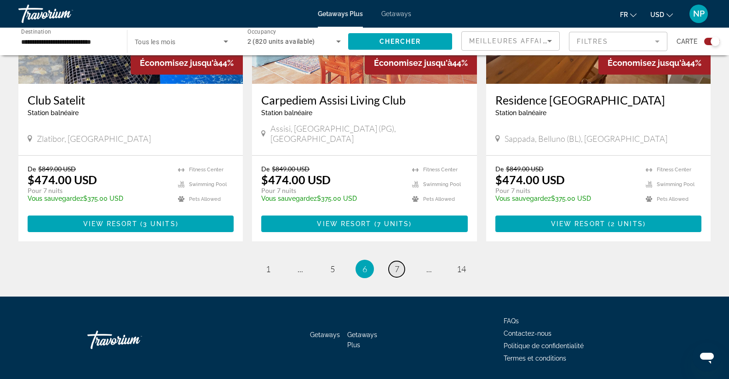
click at [396, 264] on span "7" at bounding box center [397, 269] width 5 height 10
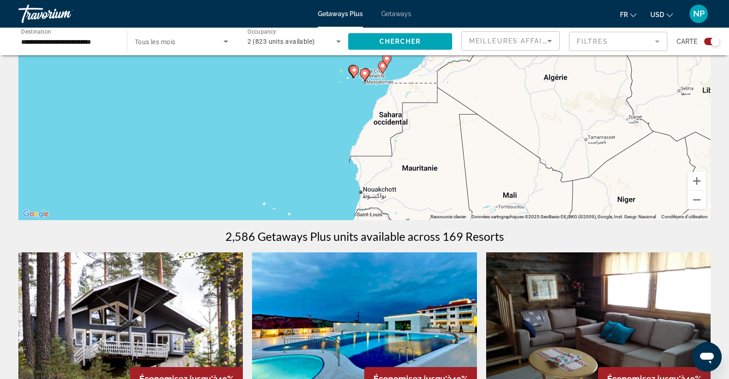
scroll to position [46, 0]
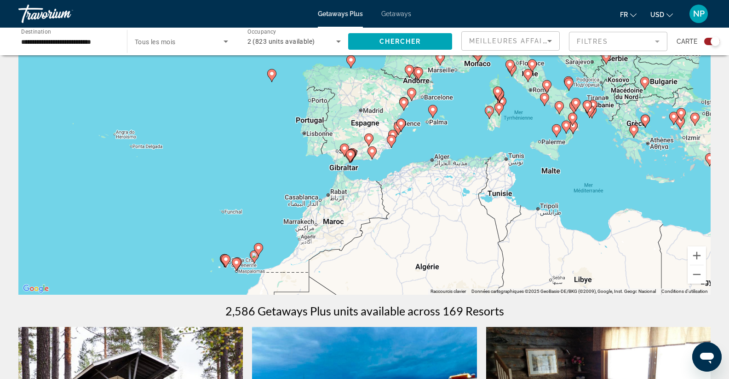
drag, startPoint x: 528, startPoint y: 159, endPoint x: 398, endPoint y: 276, distance: 174.9
click at [398, 276] on div "Pour activer le glissement avec le clavier, appuyez sur Alt+Entrée. Une fois ce…" at bounding box center [364, 156] width 692 height 276
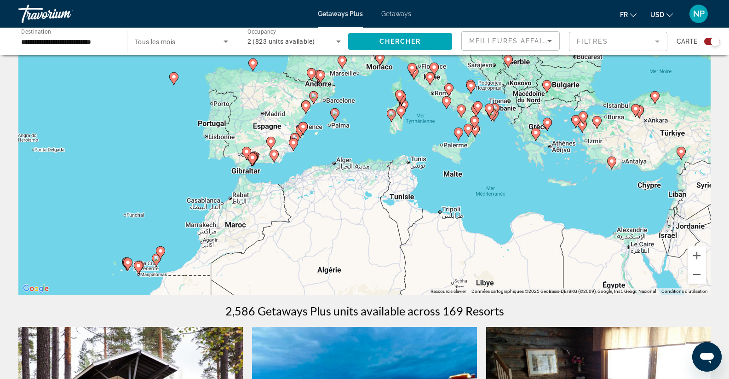
drag, startPoint x: 646, startPoint y: 199, endPoint x: 541, endPoint y: 203, distance: 105.0
click at [541, 203] on div "Pour activer le glissement avec le clavier, appuyez sur Alt+Entrée. Une fois ce…" at bounding box center [364, 156] width 692 height 276
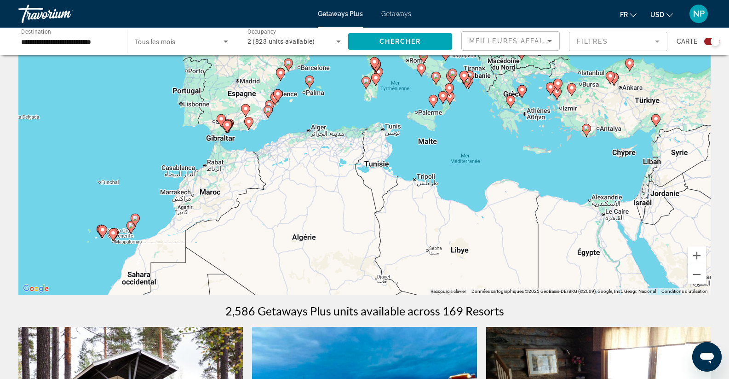
drag, startPoint x: 591, startPoint y: 181, endPoint x: 569, endPoint y: 146, distance: 41.7
click at [569, 146] on div "Pour activer le glissement avec le clavier, appuyez sur Alt+Entrée. Une fois ce…" at bounding box center [364, 156] width 692 height 276
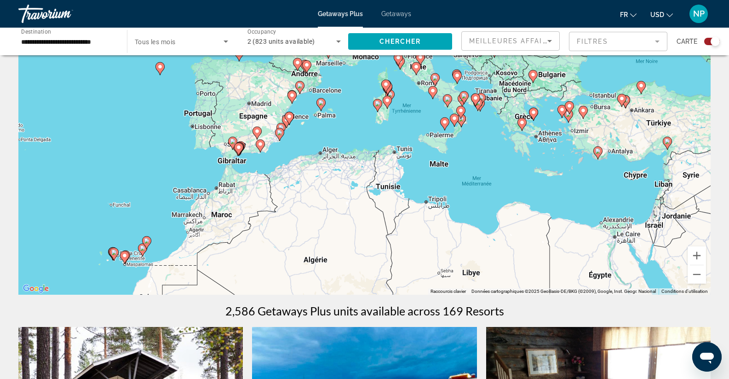
drag, startPoint x: 455, startPoint y: 178, endPoint x: 469, endPoint y: 205, distance: 30.0
click at [469, 205] on div "Pour activer le glissement avec le clavier, appuyez sur Alt+Entrée. Une fois ce…" at bounding box center [364, 156] width 692 height 276
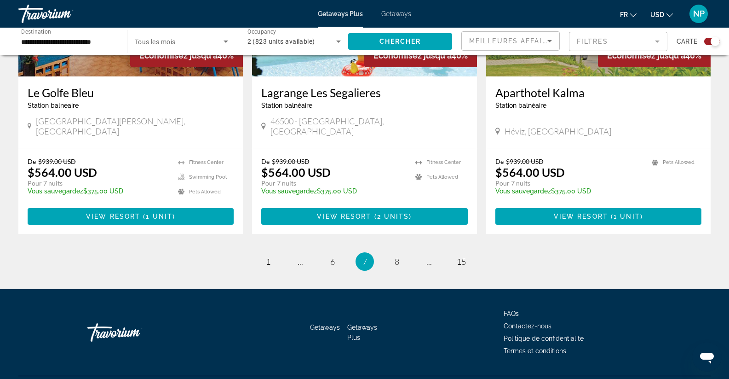
scroll to position [1395, 0]
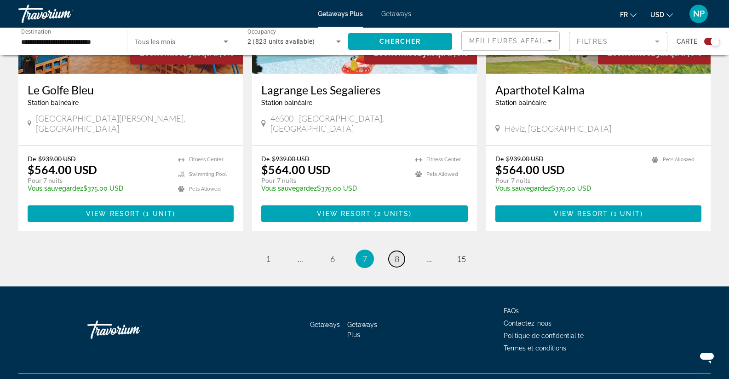
click at [401, 251] on link "page 8" at bounding box center [397, 259] width 16 height 16
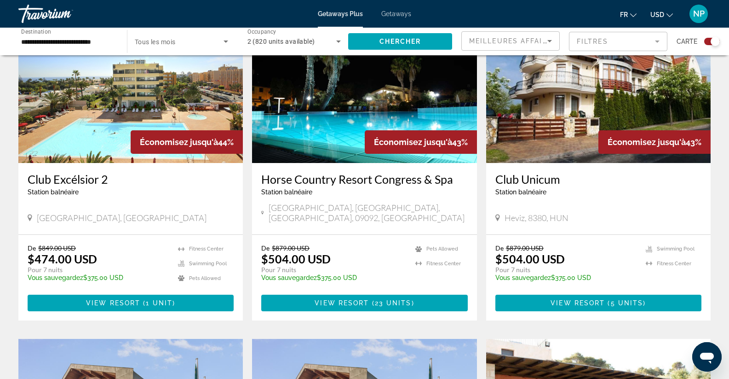
scroll to position [368, 0]
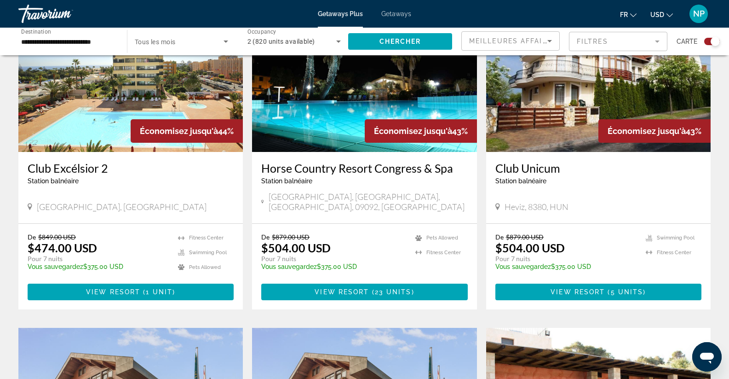
click at [376, 105] on img "Main content" at bounding box center [364, 78] width 224 height 147
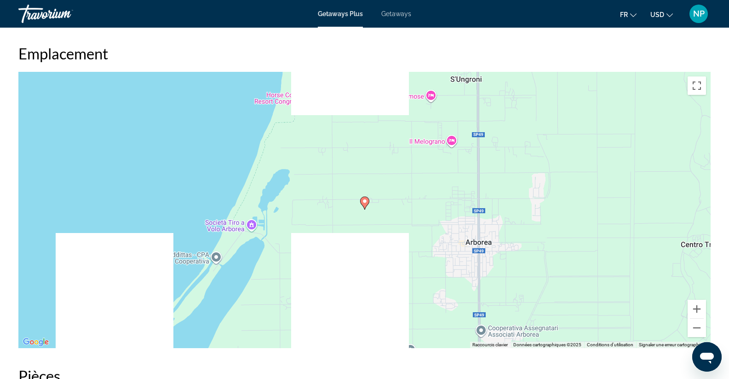
scroll to position [1012, 0]
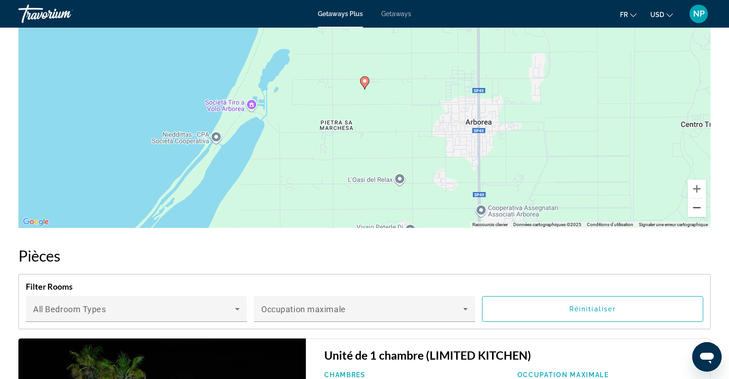
click at [697, 207] on button "Zoom arrière" at bounding box center [697, 207] width 18 height 18
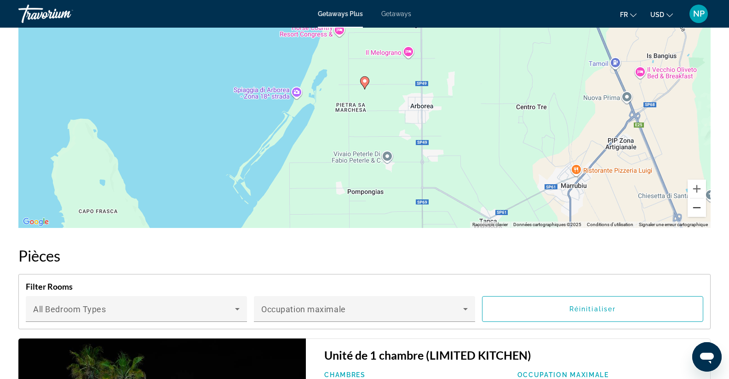
click at [697, 207] on button "Zoom arrière" at bounding box center [697, 207] width 18 height 18
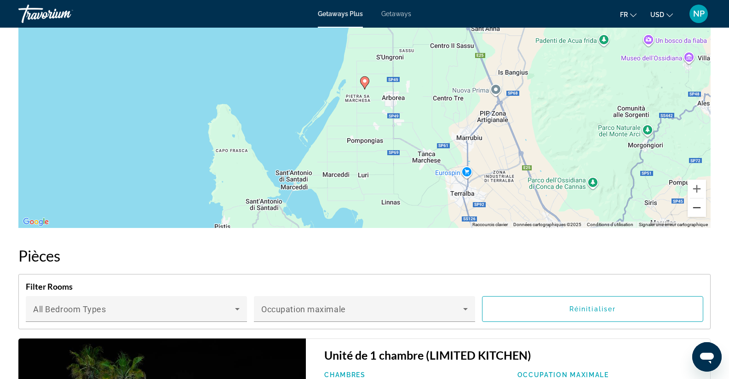
click at [697, 207] on button "Zoom arrière" at bounding box center [697, 207] width 18 height 18
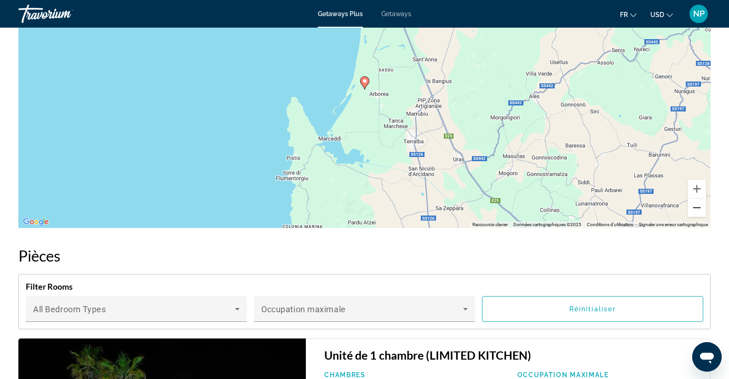
click at [697, 207] on button "Zoom arrière" at bounding box center [697, 207] width 18 height 18
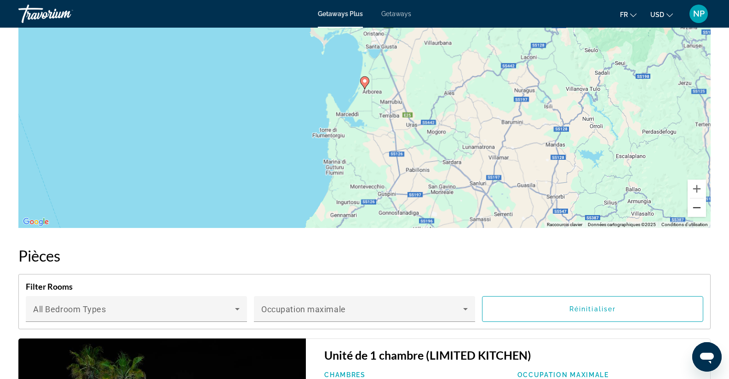
click at [697, 207] on button "Zoom arrière" at bounding box center [697, 207] width 18 height 18
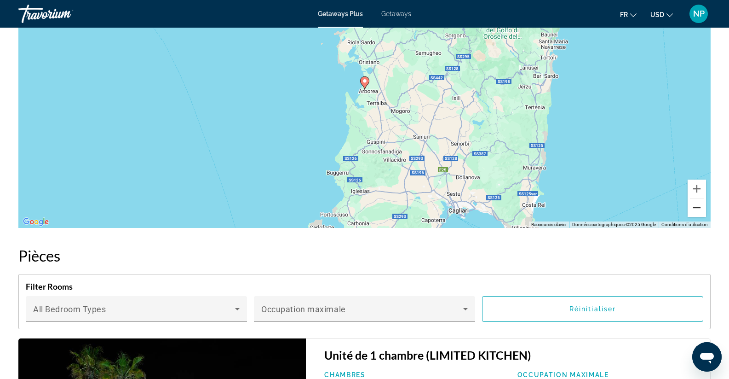
click at [697, 207] on button "Zoom arrière" at bounding box center [697, 207] width 18 height 18
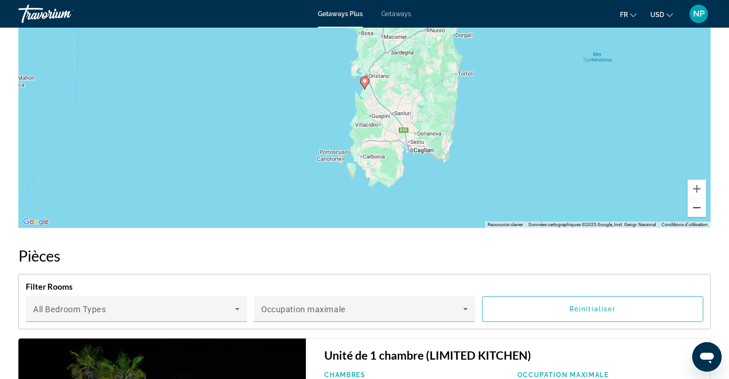
click at [697, 207] on button "Zoom arrière" at bounding box center [697, 207] width 18 height 18
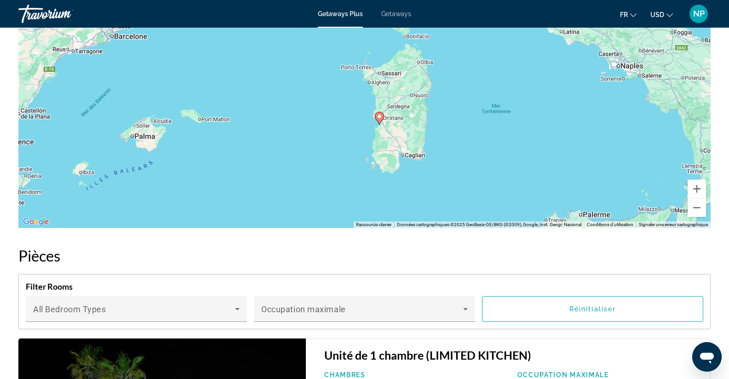
drag, startPoint x: 428, startPoint y: 142, endPoint x: 443, endPoint y: 175, distance: 36.7
click at [443, 175] on div "Pour activer le glissement avec le clavier, appuyez sur Alt+Entrée. Une fois ce…" at bounding box center [364, 90] width 692 height 276
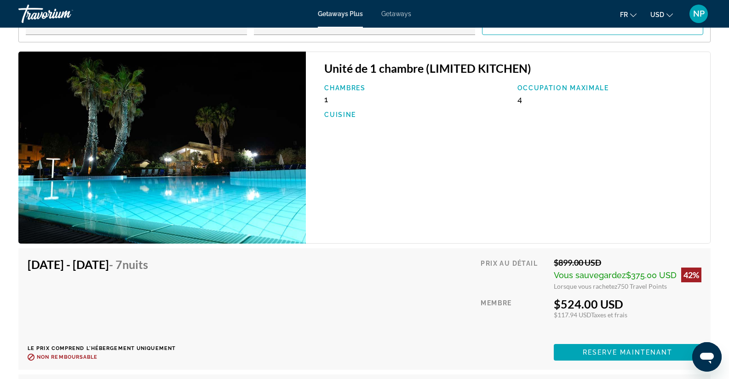
scroll to position [1292, 0]
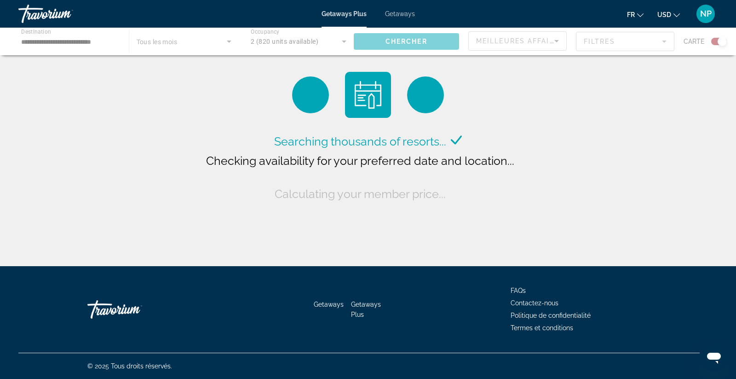
click at [634, 41] on div "Main content" at bounding box center [368, 42] width 736 height 28
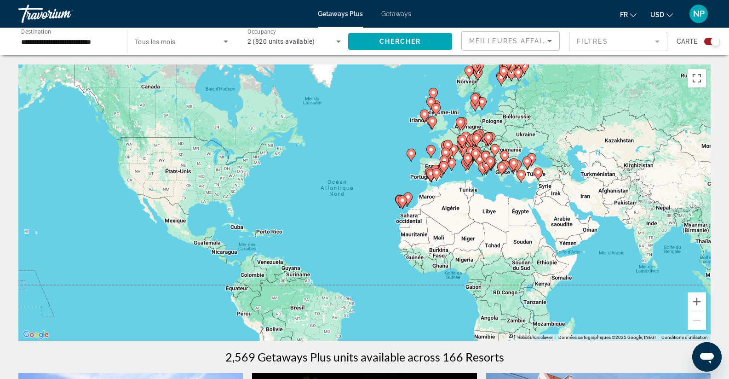
click at [652, 47] on mat-form-field "Filtres" at bounding box center [618, 41] width 98 height 19
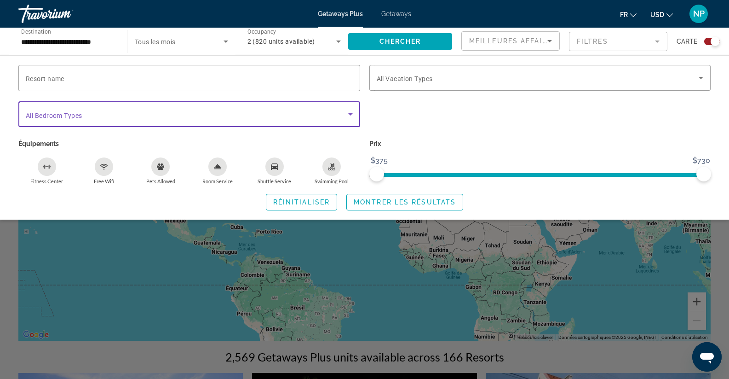
click at [350, 111] on icon "Search widget" at bounding box center [350, 114] width 11 height 11
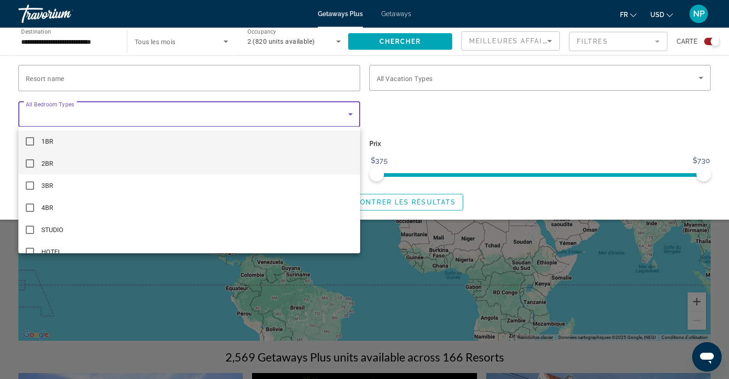
scroll to position [13, 0]
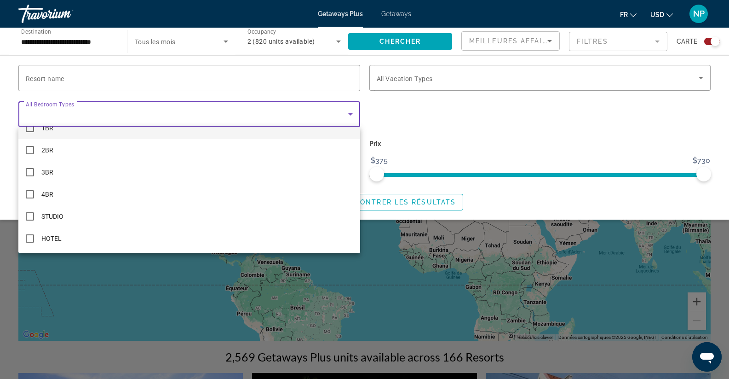
click at [349, 115] on div at bounding box center [364, 189] width 729 height 379
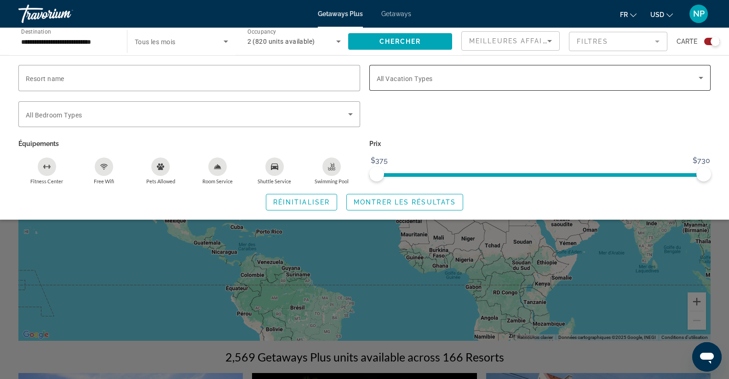
click at [701, 78] on icon "Search widget" at bounding box center [701, 78] width 5 height 2
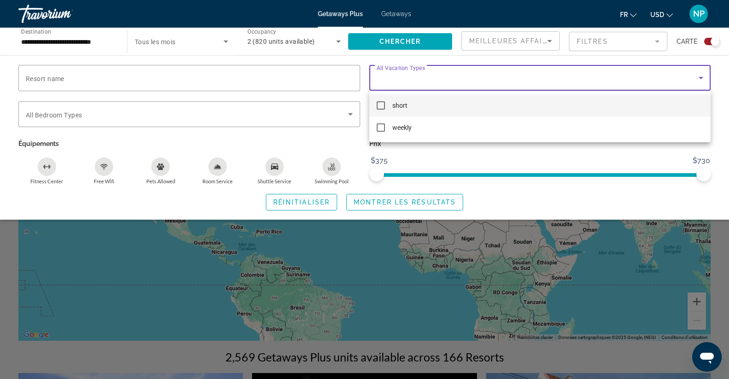
click at [701, 78] on div at bounding box center [364, 189] width 729 height 379
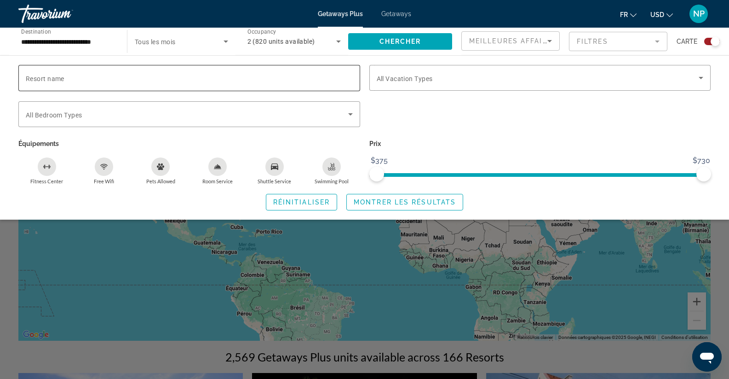
click at [296, 75] on input "Resort name" at bounding box center [189, 78] width 327 height 11
click at [218, 167] on icon "Room Service" at bounding box center [217, 166] width 6 height 4
click at [274, 165] on icon "Shuttle Service" at bounding box center [274, 166] width 7 height 7
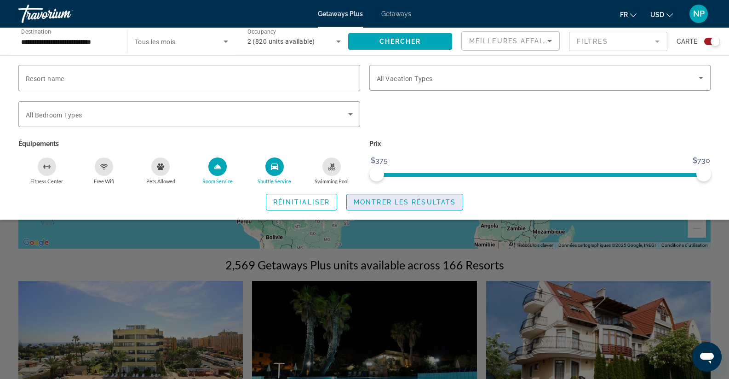
click at [367, 199] on span "Montrer les résultats" at bounding box center [405, 201] width 102 height 7
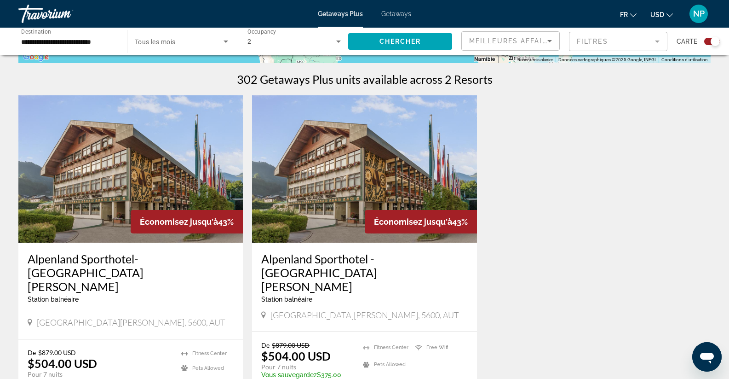
scroll to position [293, 0]
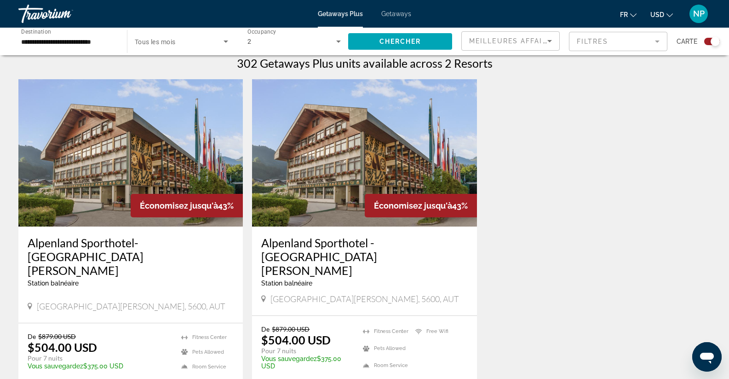
click at [174, 181] on img "Main content" at bounding box center [130, 152] width 224 height 147
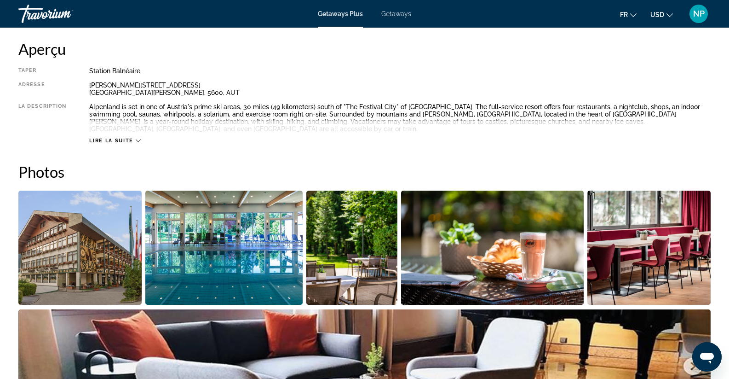
scroll to position [322, 0]
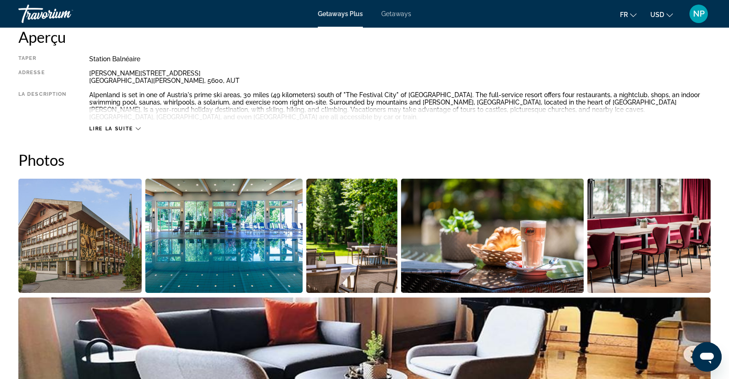
click at [132, 126] on span "Lire la suite" at bounding box center [111, 129] width 44 height 6
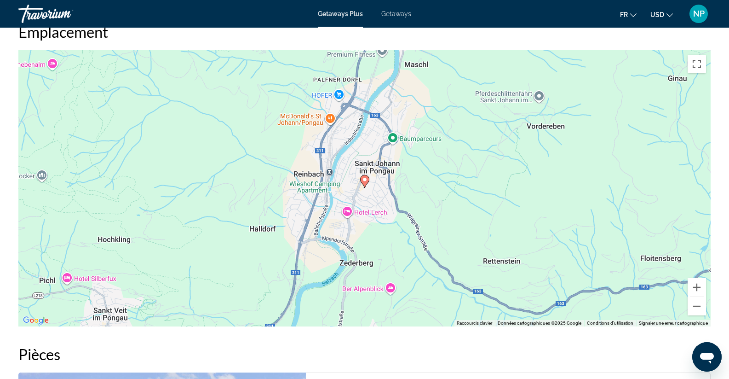
scroll to position [828, 0]
